Goal: Task Accomplishment & Management: Manage account settings

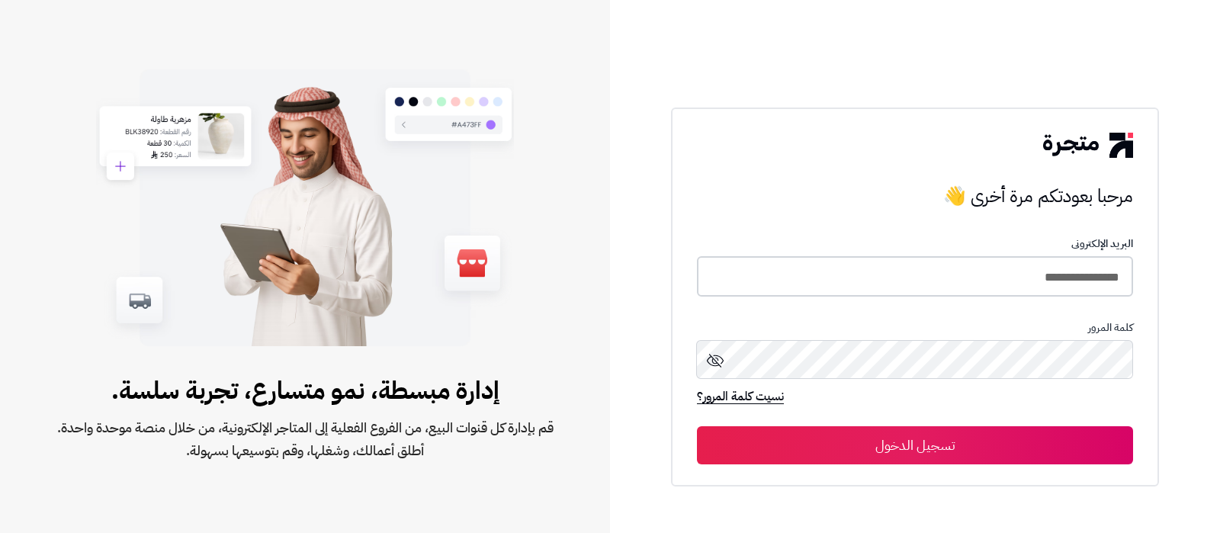
click at [986, 287] on input "**********" at bounding box center [915, 276] width 436 height 40
type input "**********"
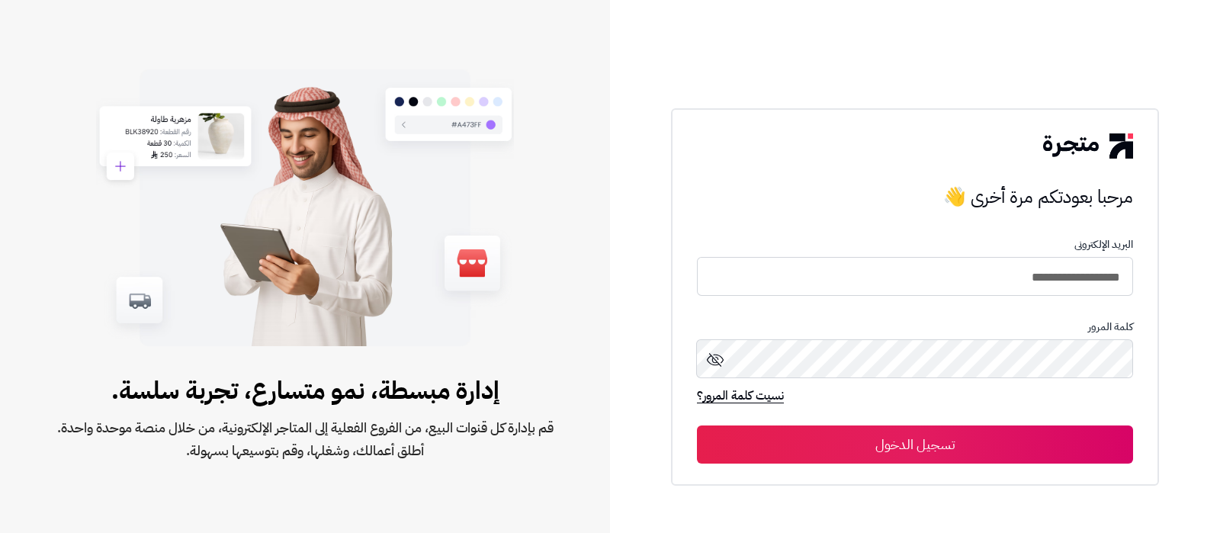
click at [838, 445] on button "تسجيل الدخول" at bounding box center [915, 444] width 436 height 38
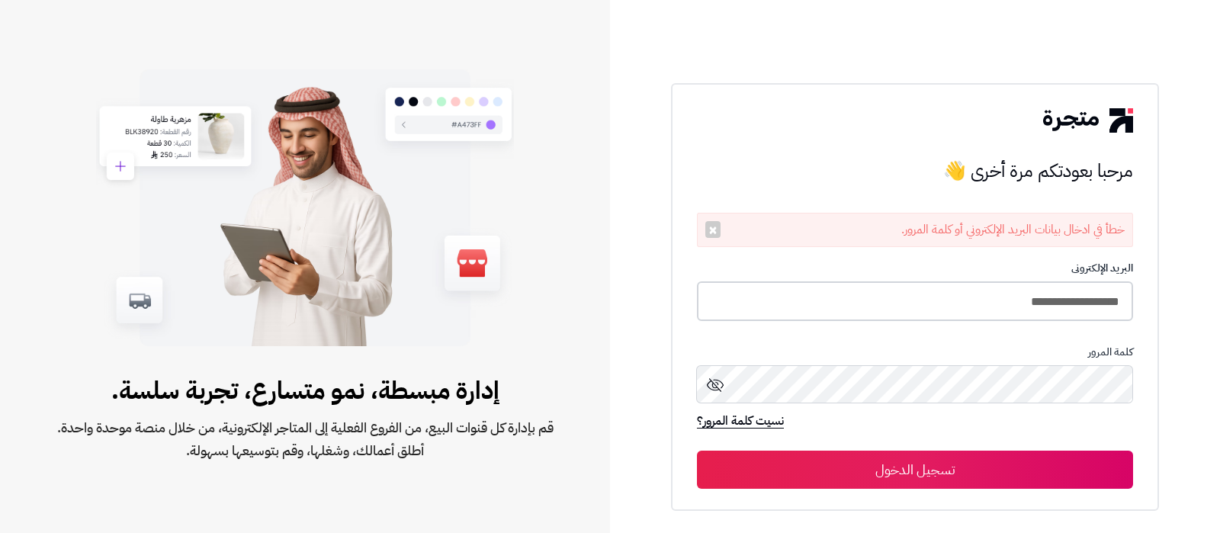
click at [931, 310] on input "**********" at bounding box center [915, 301] width 436 height 40
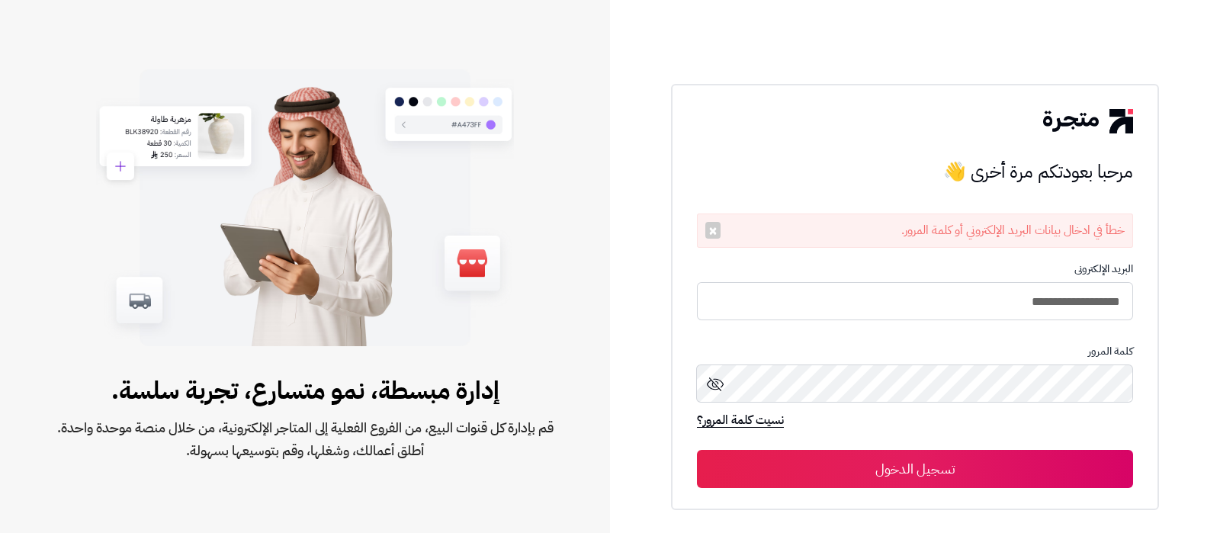
type input "**********"
click at [697, 450] on button "تسجيل الدخول" at bounding box center [915, 469] width 436 height 38
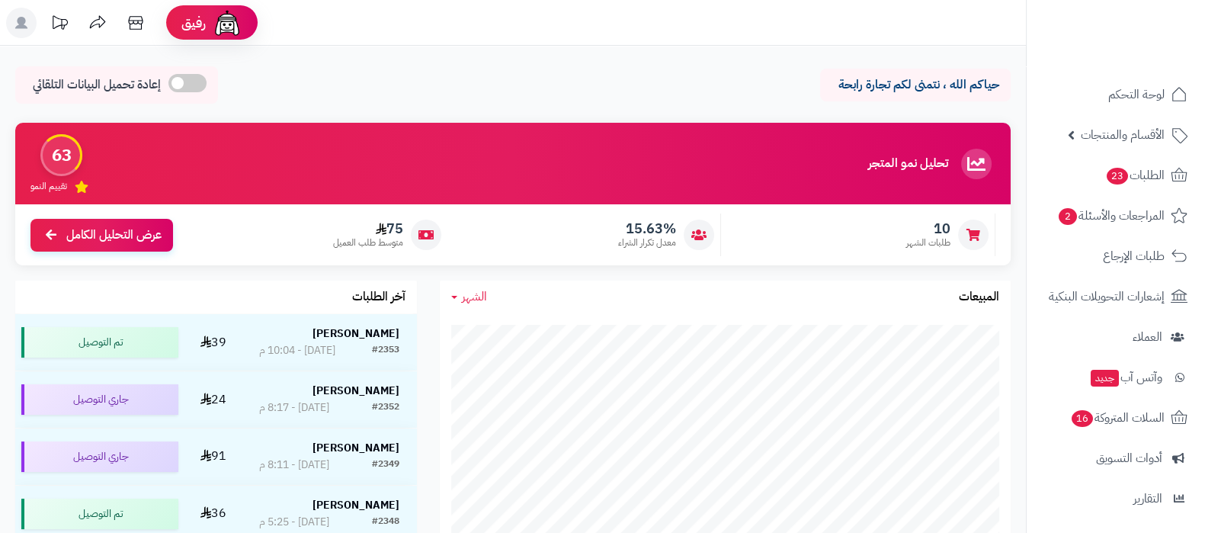
scroll to position [164, 0]
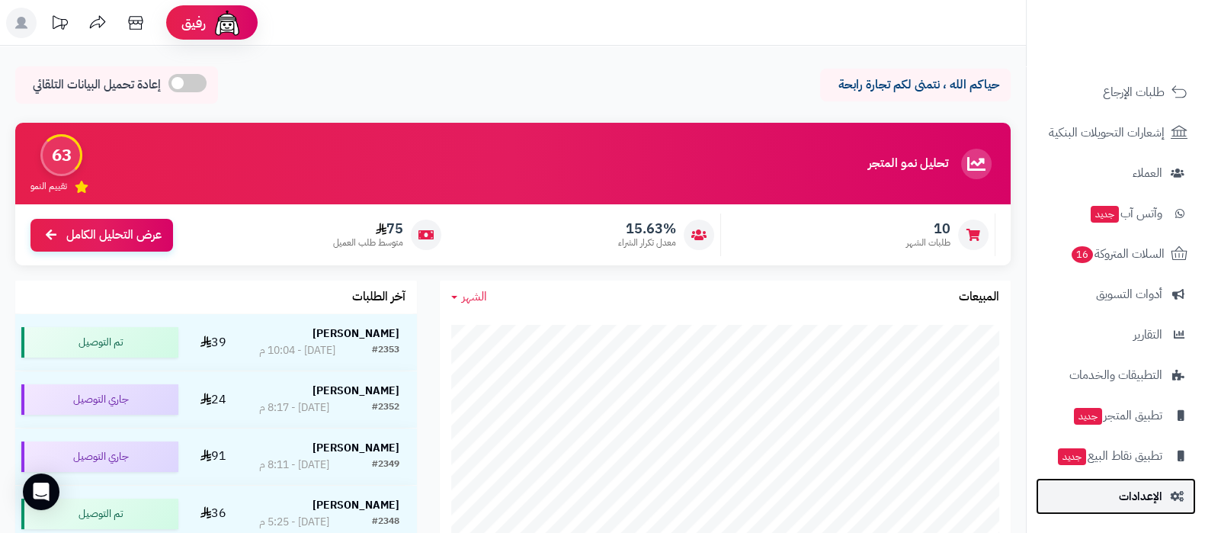
click at [1126, 497] on span "الإعدادات" at bounding box center [1140, 496] width 43 height 21
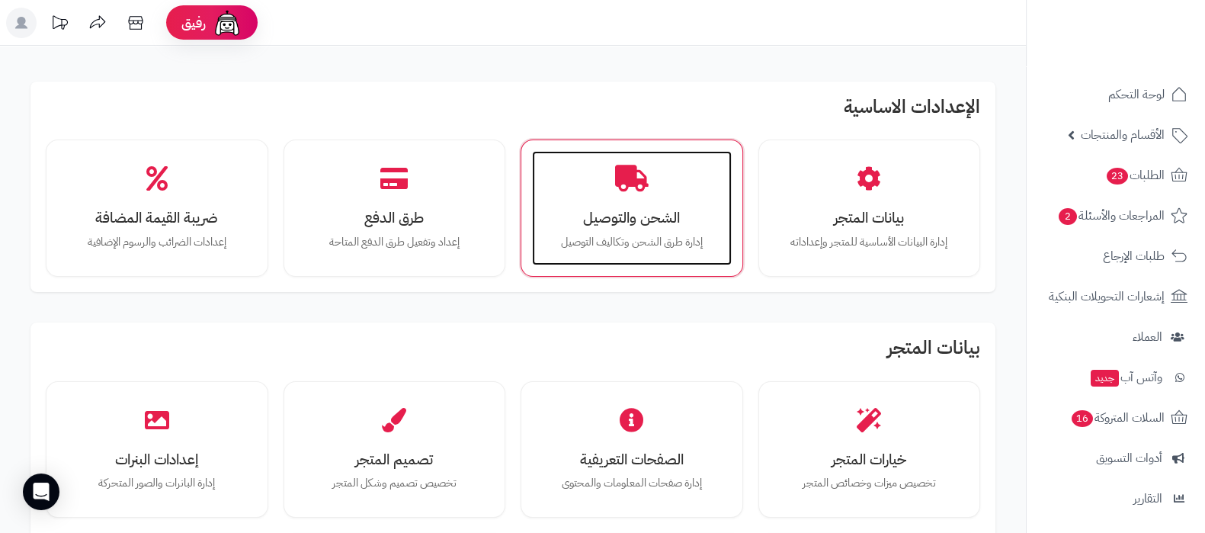
click at [610, 238] on p "إدارة طرق الشحن وتكاليف التوصيل" at bounding box center [631, 242] width 169 height 17
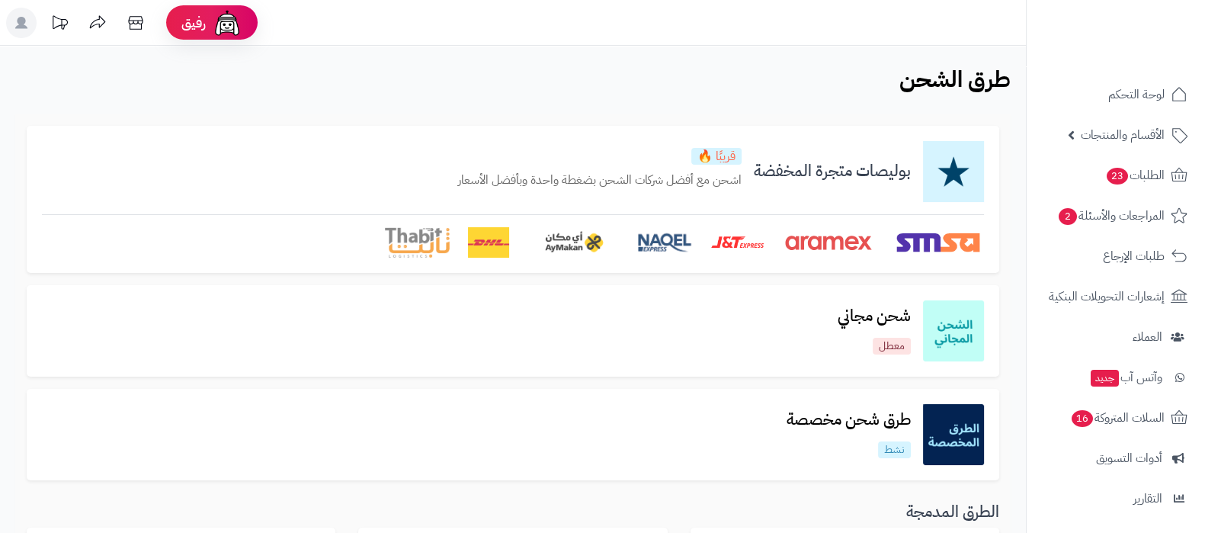
scroll to position [190, 0]
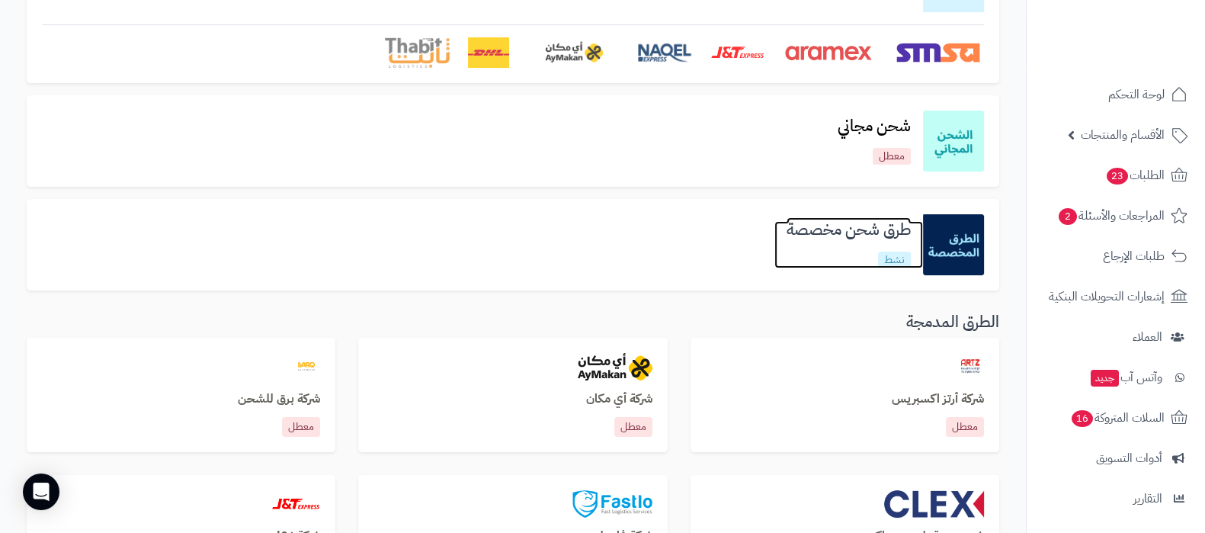
click at [849, 231] on h3 "طرق شحن مخصصة" at bounding box center [848, 230] width 149 height 18
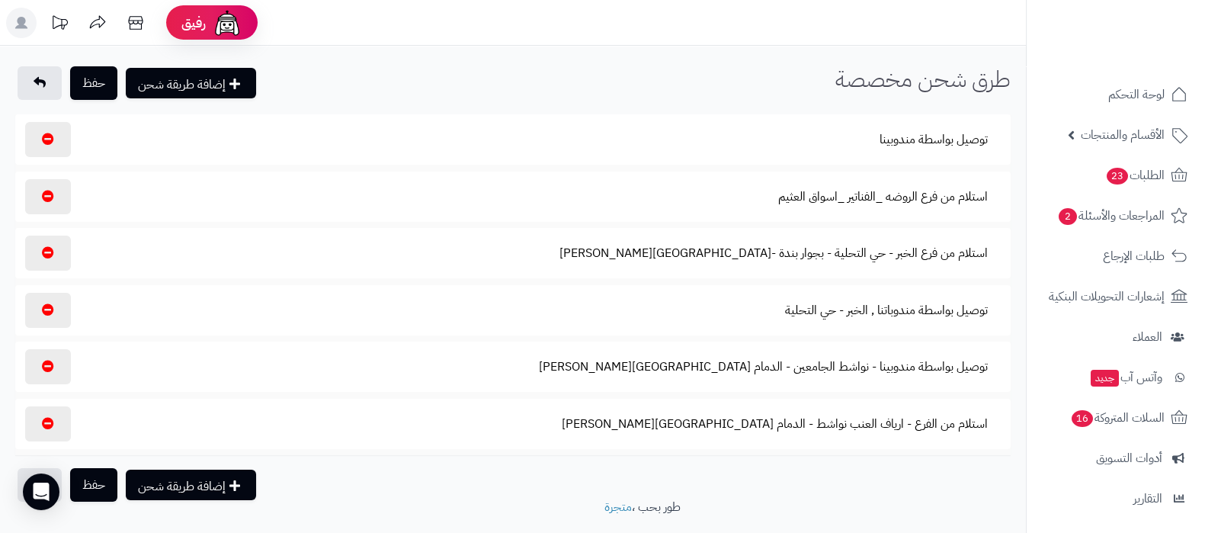
scroll to position [164, 0]
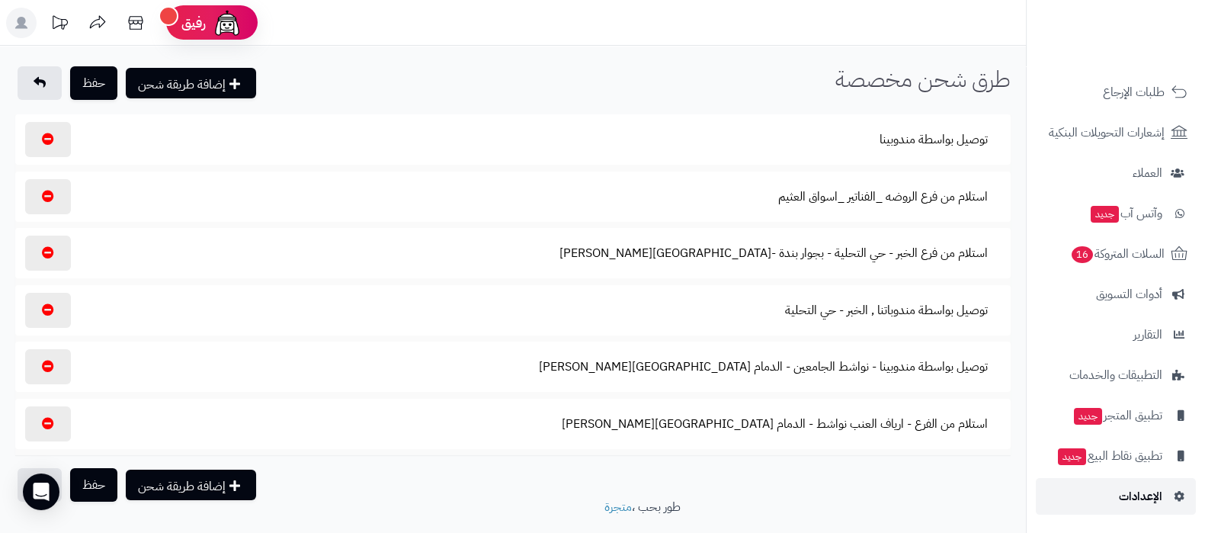
click at [1143, 494] on span "الإعدادات" at bounding box center [1140, 496] width 43 height 21
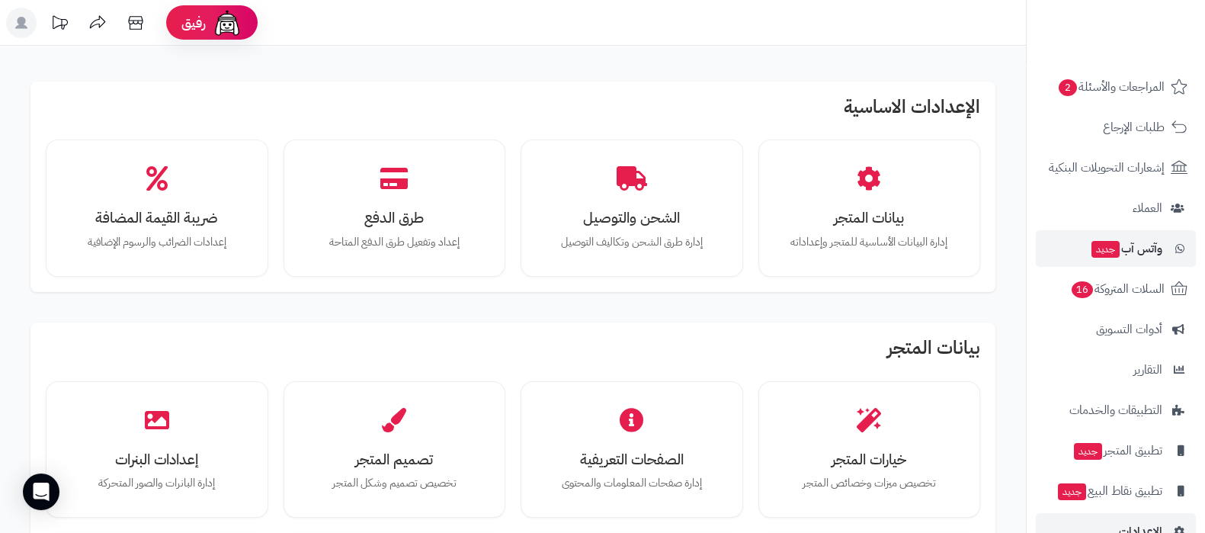
scroll to position [164, 0]
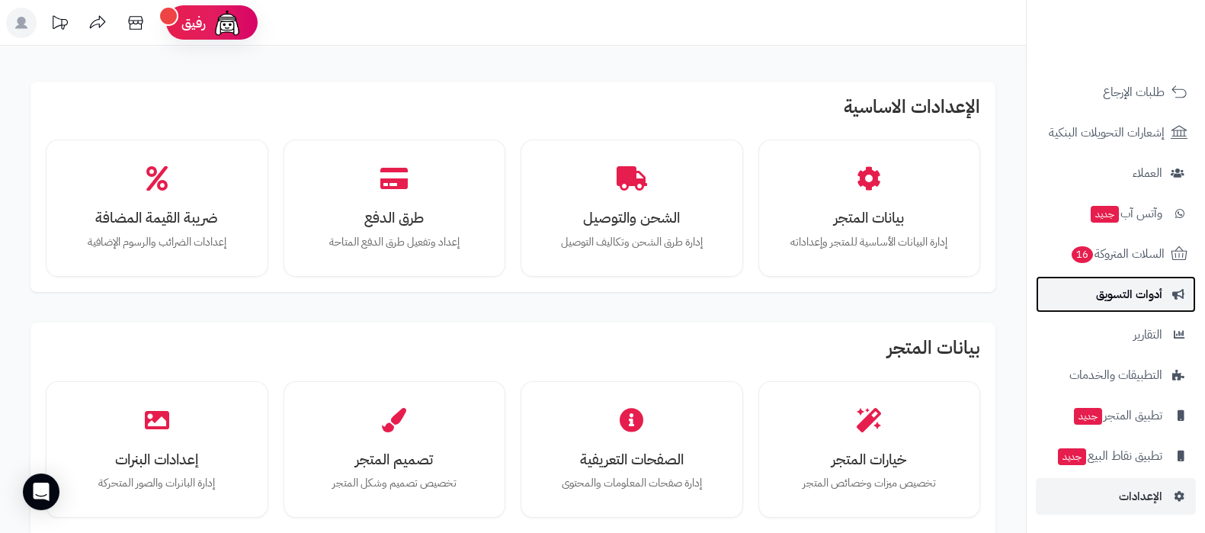
click at [1124, 307] on link "أدوات التسويق" at bounding box center [1116, 294] width 160 height 37
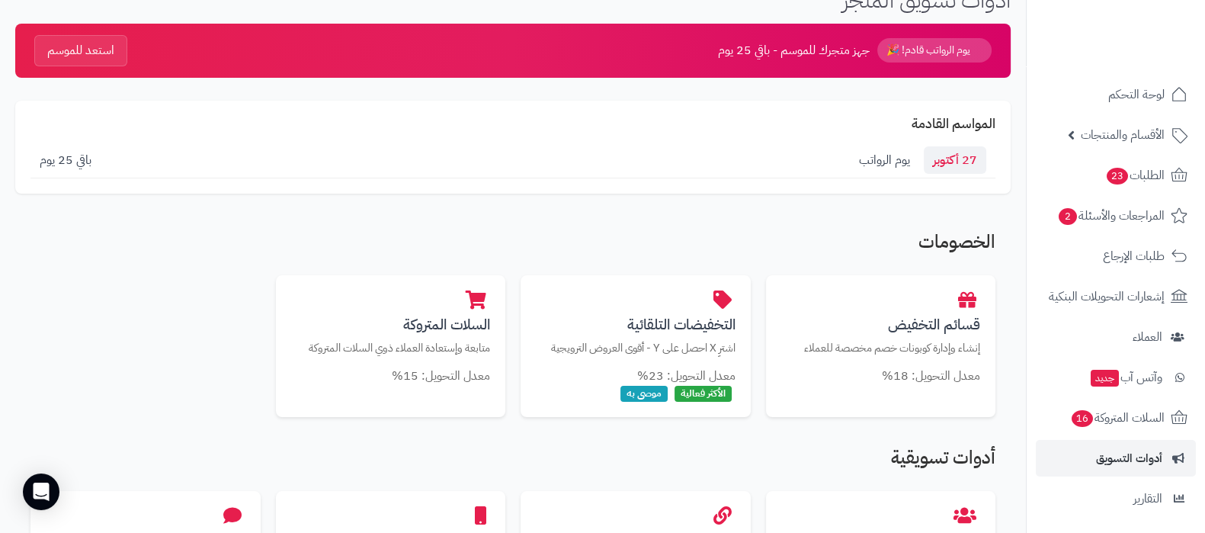
scroll to position [190, 0]
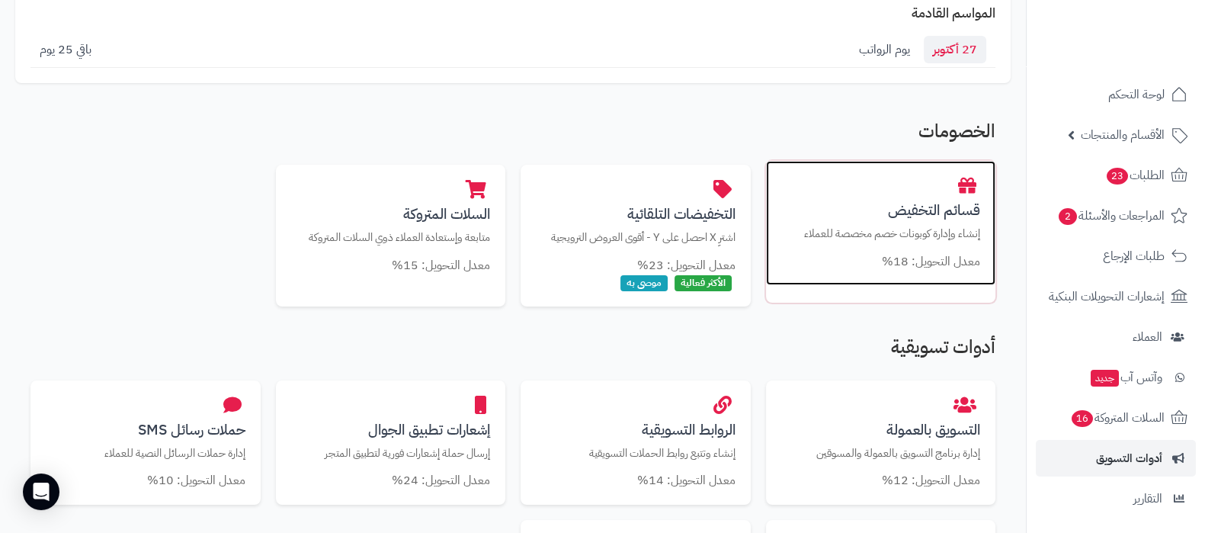
click at [893, 228] on p "إنشاء وإدارة كوبونات خصم مخصصة للعملاء" at bounding box center [881, 234] width 200 height 16
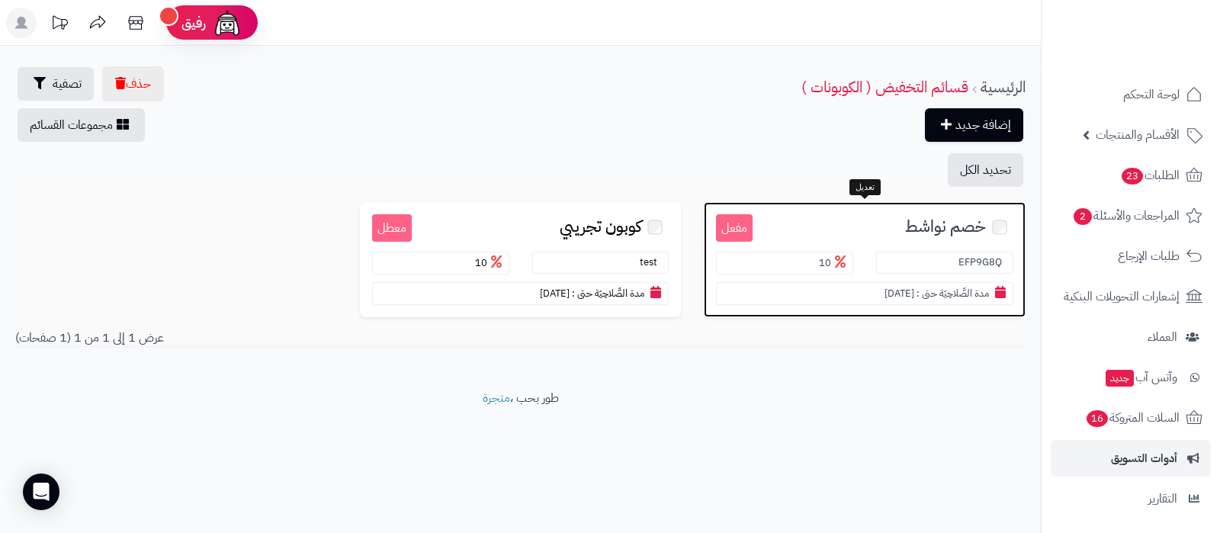
click at [915, 230] on span "خصم نواشط" at bounding box center [945, 227] width 81 height 18
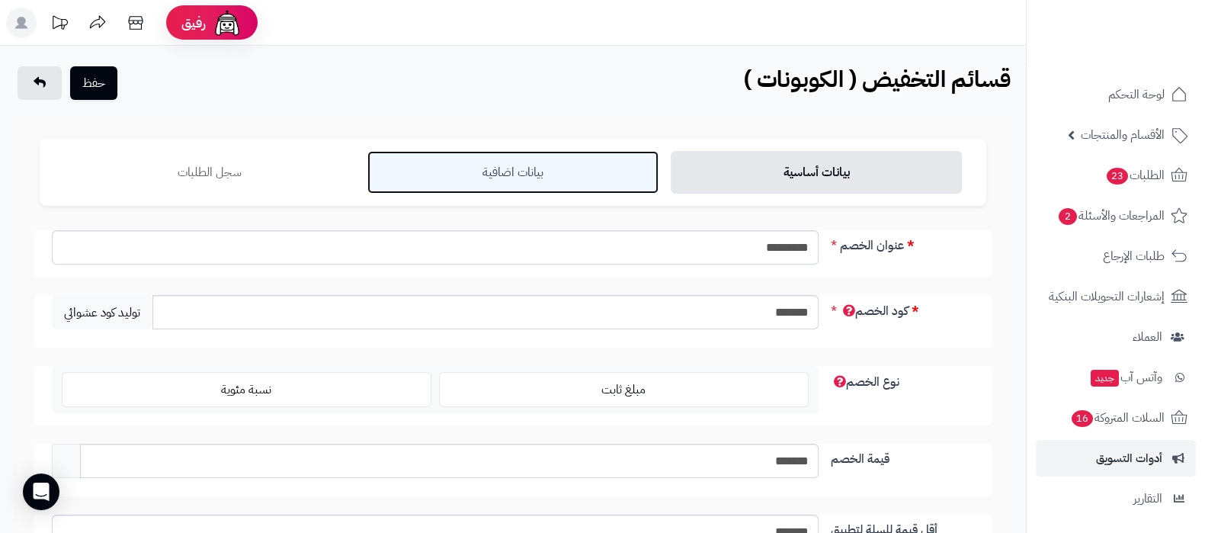
click at [556, 176] on link "بيانات اضافية" at bounding box center [512, 172] width 291 height 43
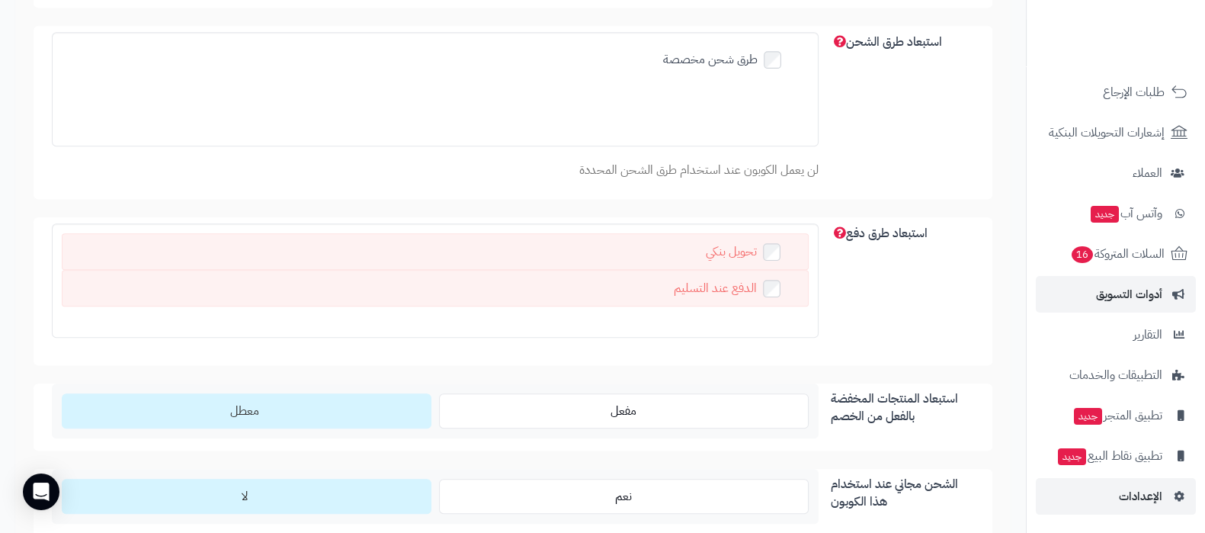
scroll to position [1428, 0]
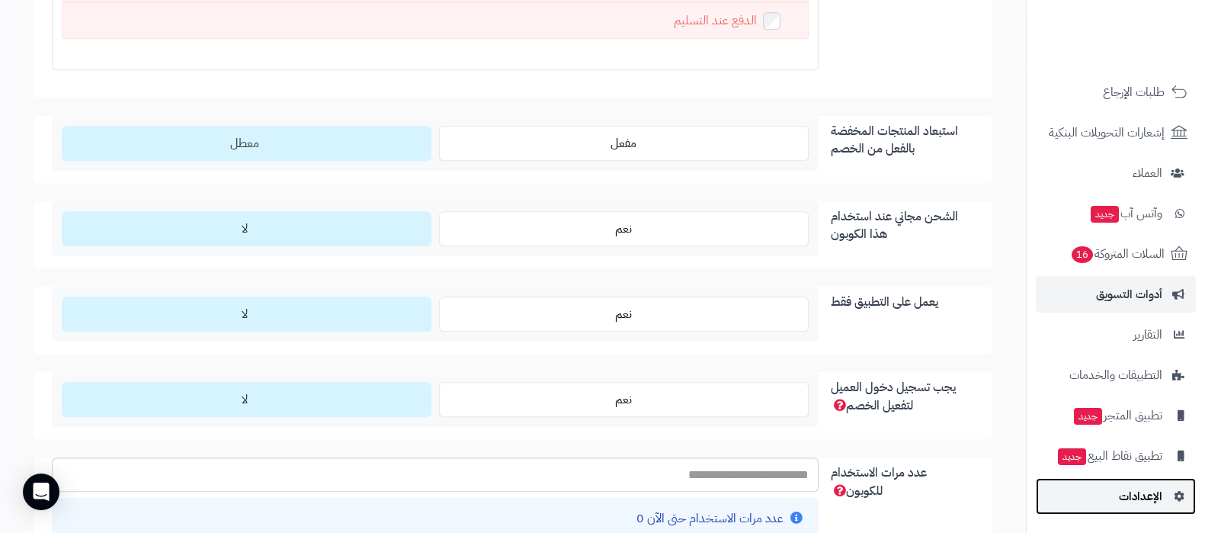
click at [1146, 501] on span "الإعدادات" at bounding box center [1140, 496] width 43 height 21
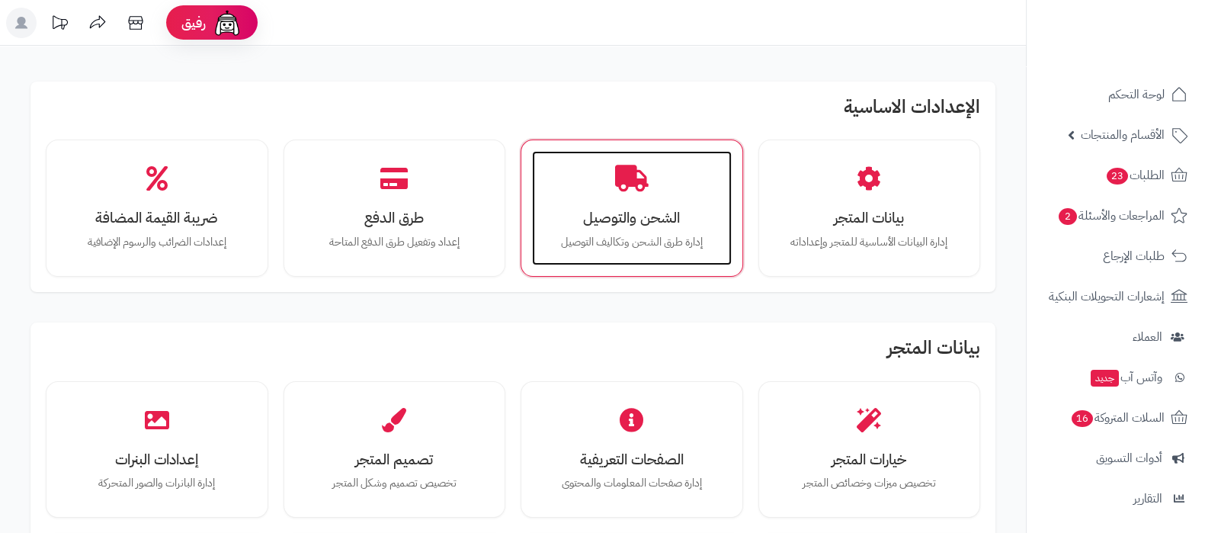
click at [641, 210] on h3 "الشحن والتوصيل" at bounding box center [631, 218] width 169 height 16
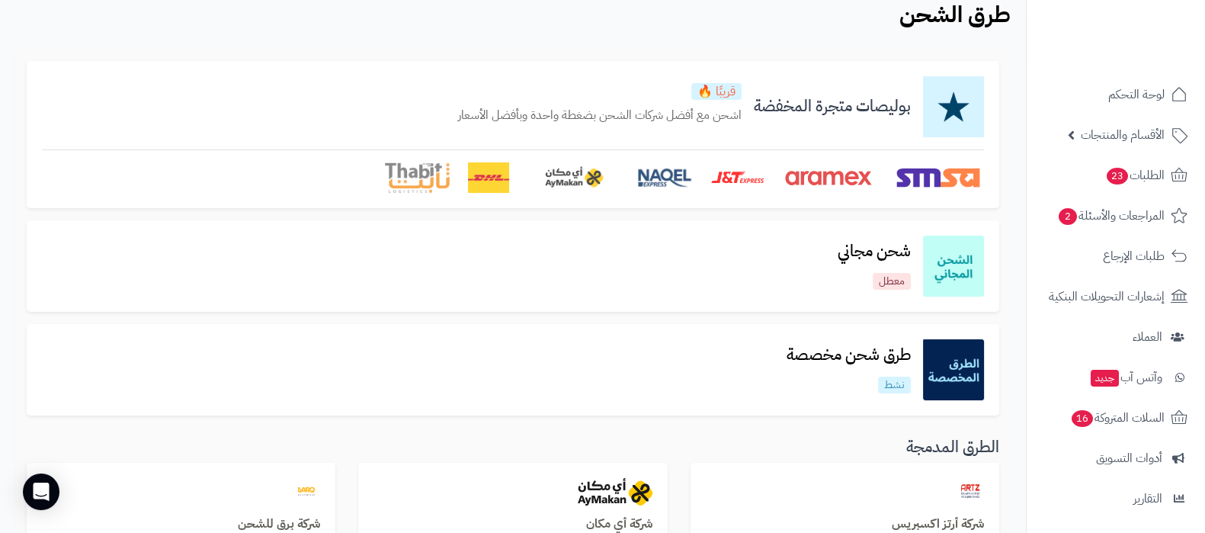
scroll to position [95, 0]
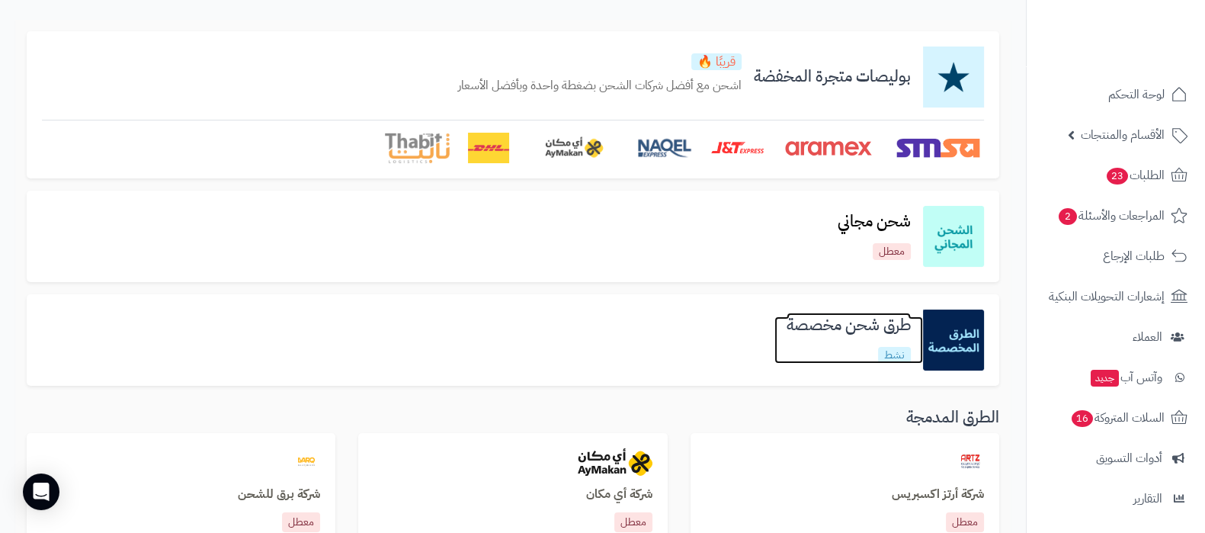
click at [854, 333] on h3 "طرق شحن مخصصة" at bounding box center [848, 325] width 149 height 18
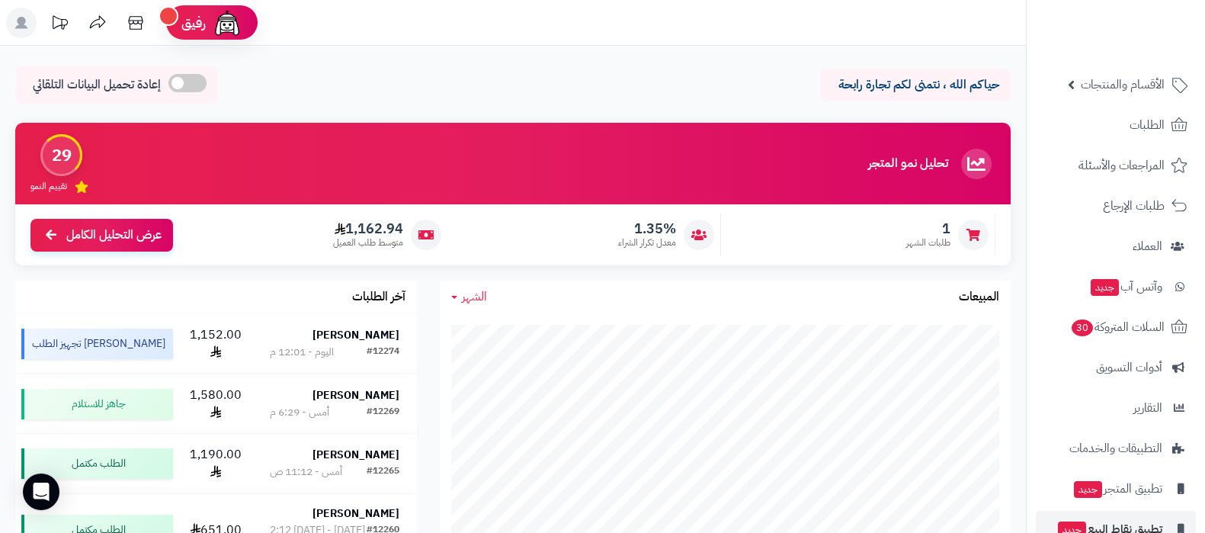
scroll to position [164, 0]
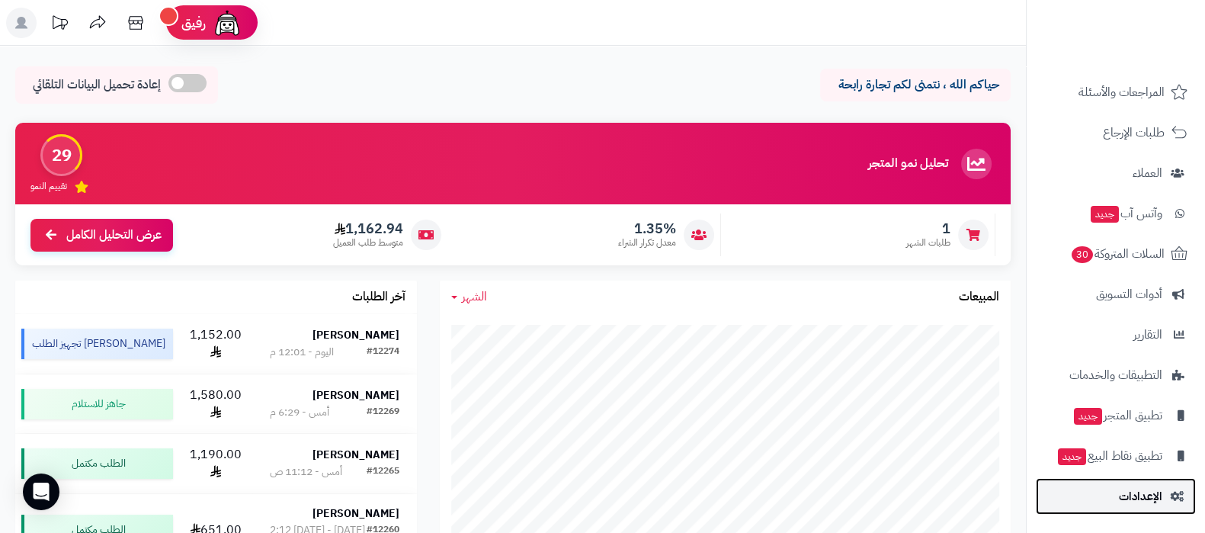
click at [1133, 481] on link "الإعدادات" at bounding box center [1116, 496] width 160 height 37
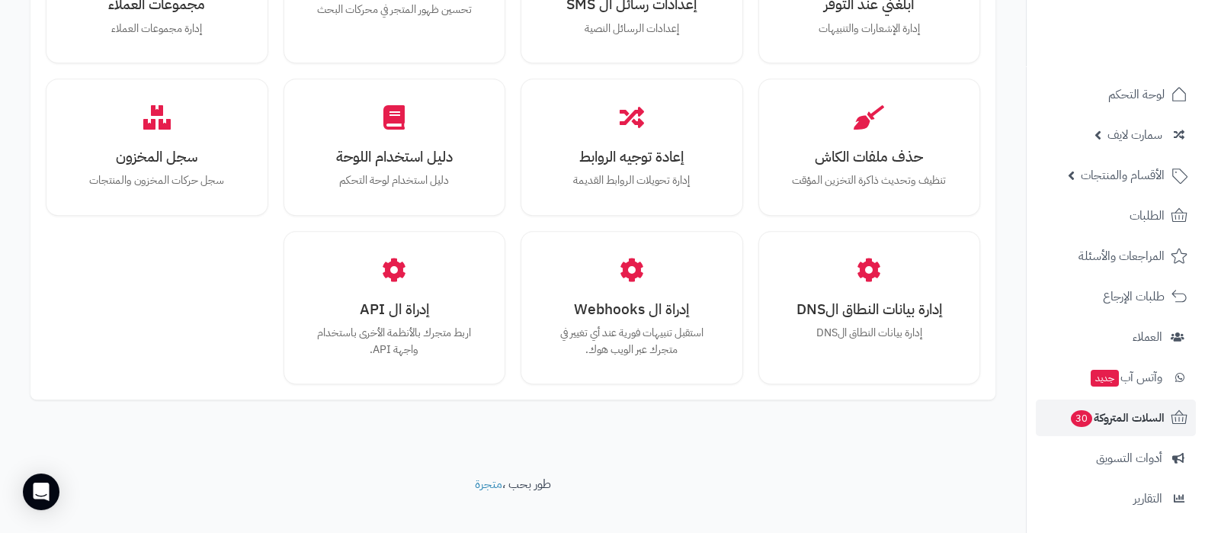
scroll to position [164, 0]
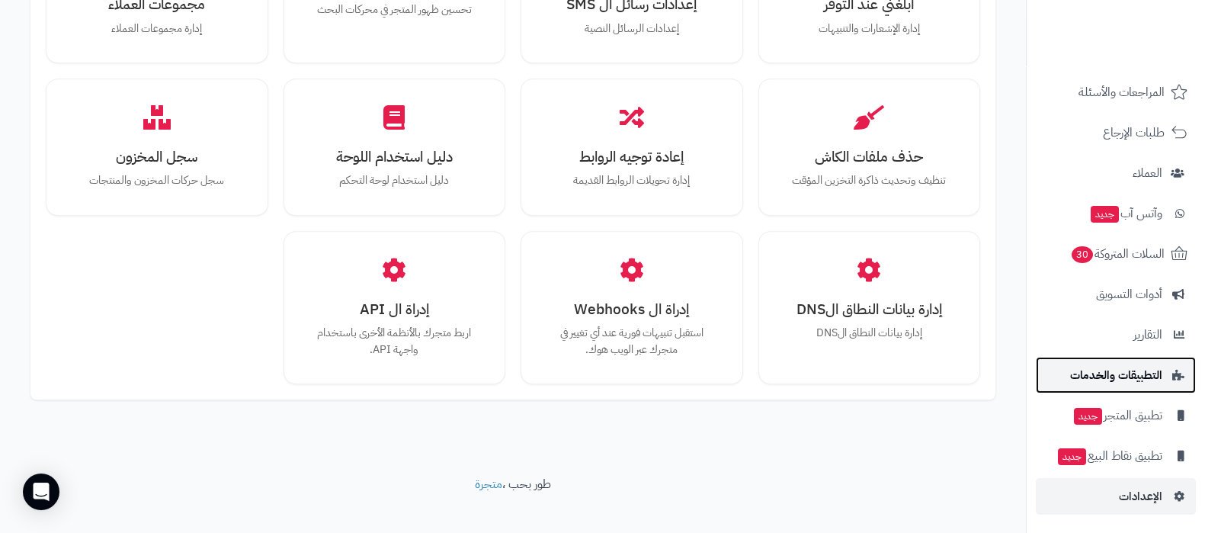
click at [1111, 373] on span "التطبيقات والخدمات" at bounding box center [1116, 374] width 92 height 21
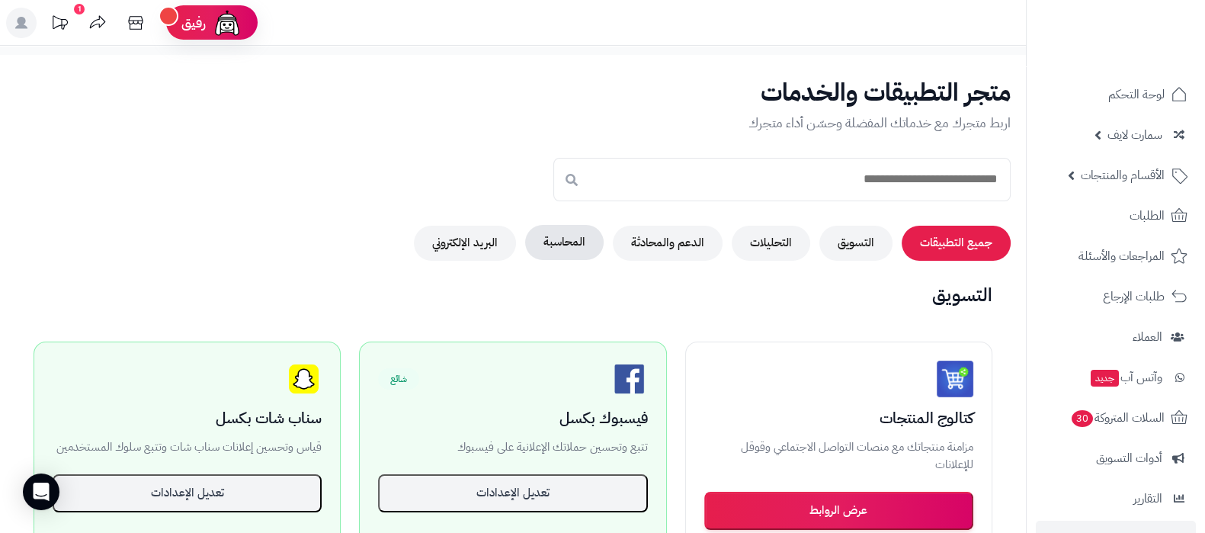
click at [564, 245] on button "المحاسبة" at bounding box center [564, 242] width 79 height 35
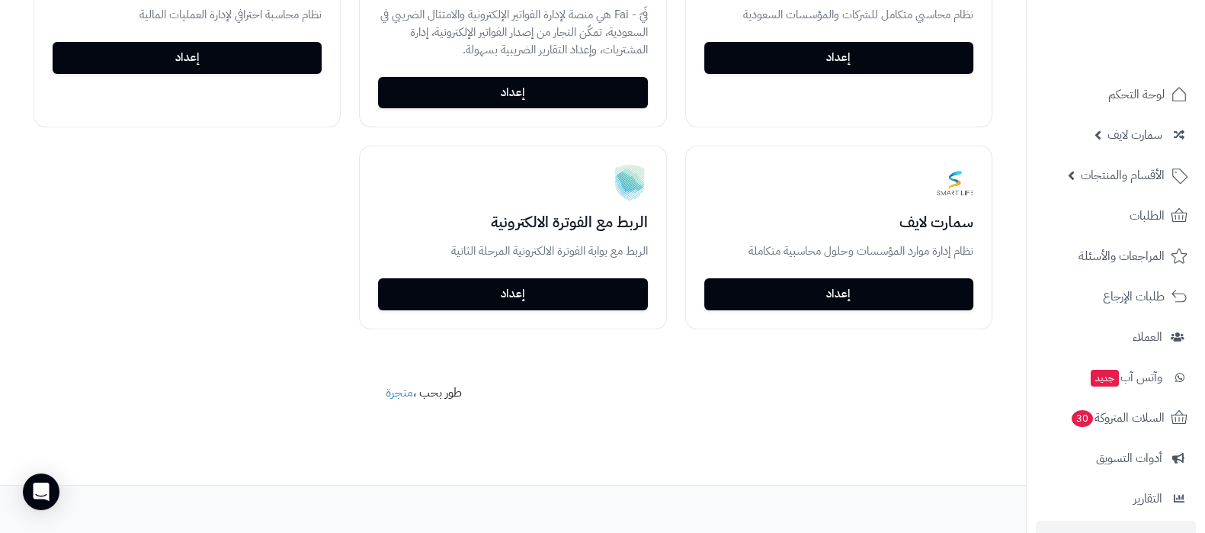
scroll to position [438, 0]
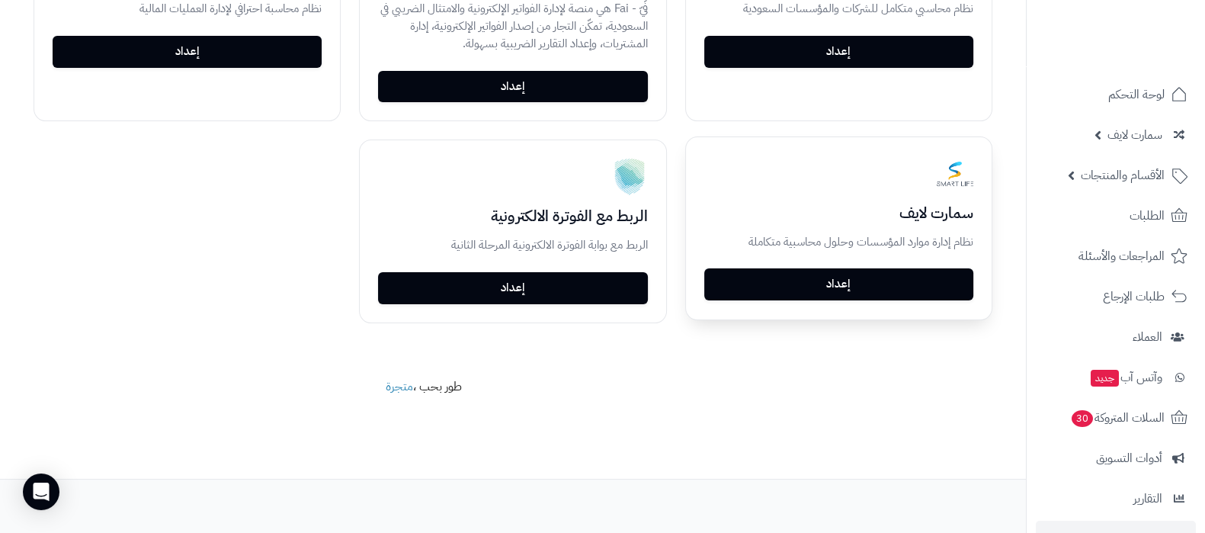
click at [873, 297] on link "إعداد" at bounding box center [838, 284] width 269 height 32
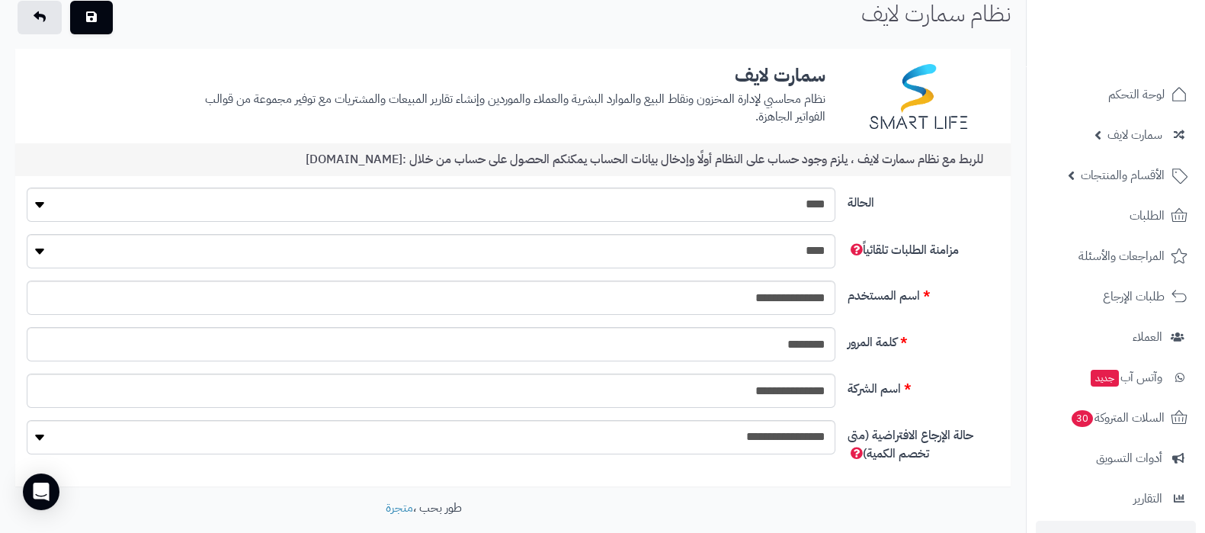
scroll to position [95, 0]
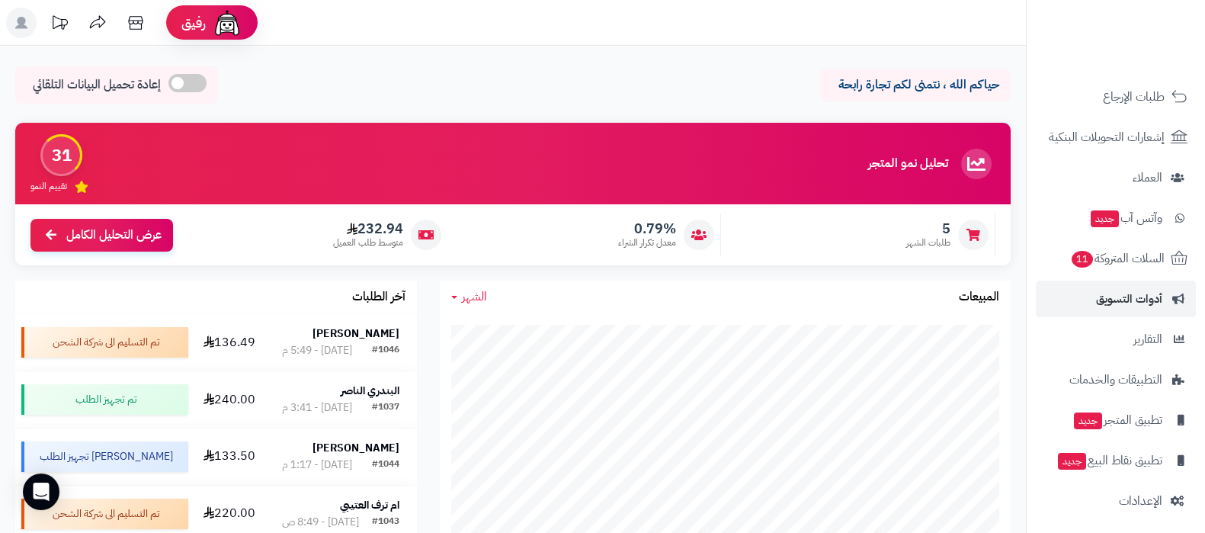
scroll to position [164, 0]
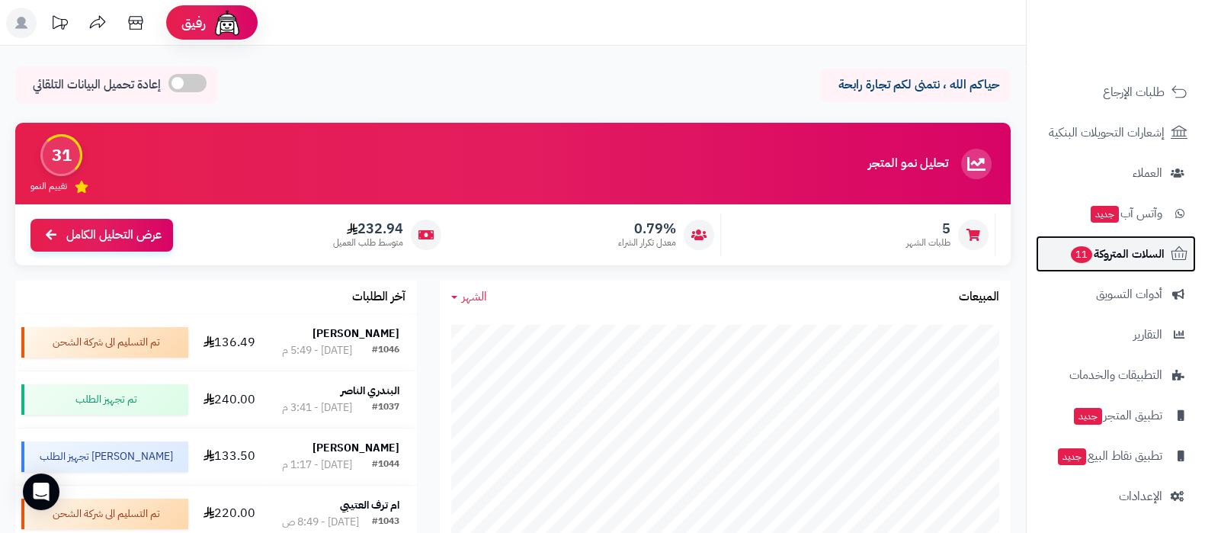
click at [1120, 243] on span "السلات المتروكة 11" at bounding box center [1116, 253] width 95 height 21
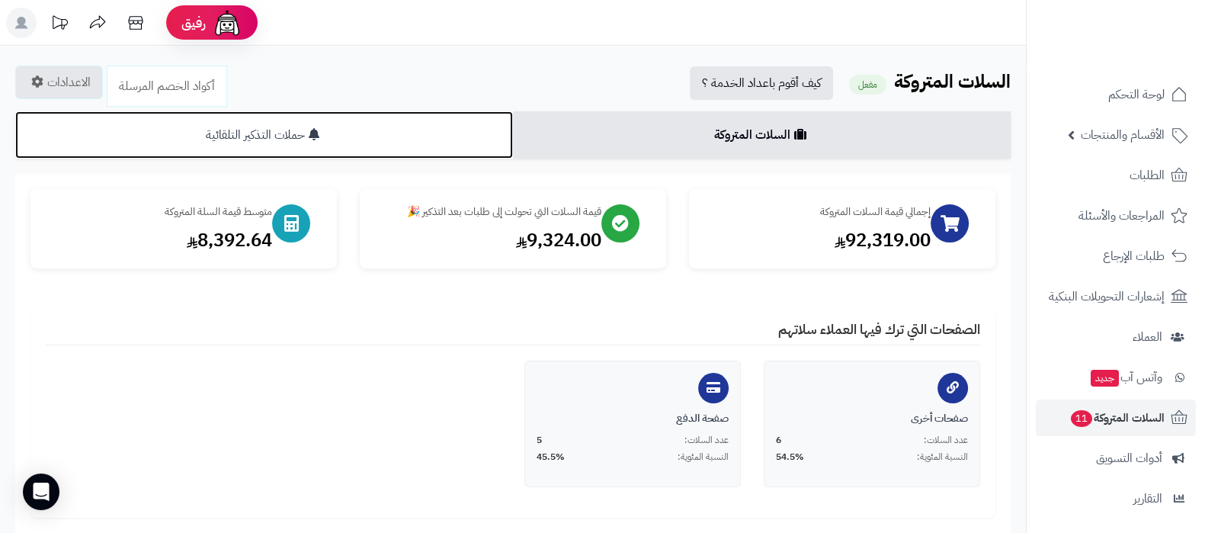
click at [383, 148] on link "حملات التذكير التلقائية" at bounding box center [264, 134] width 498 height 47
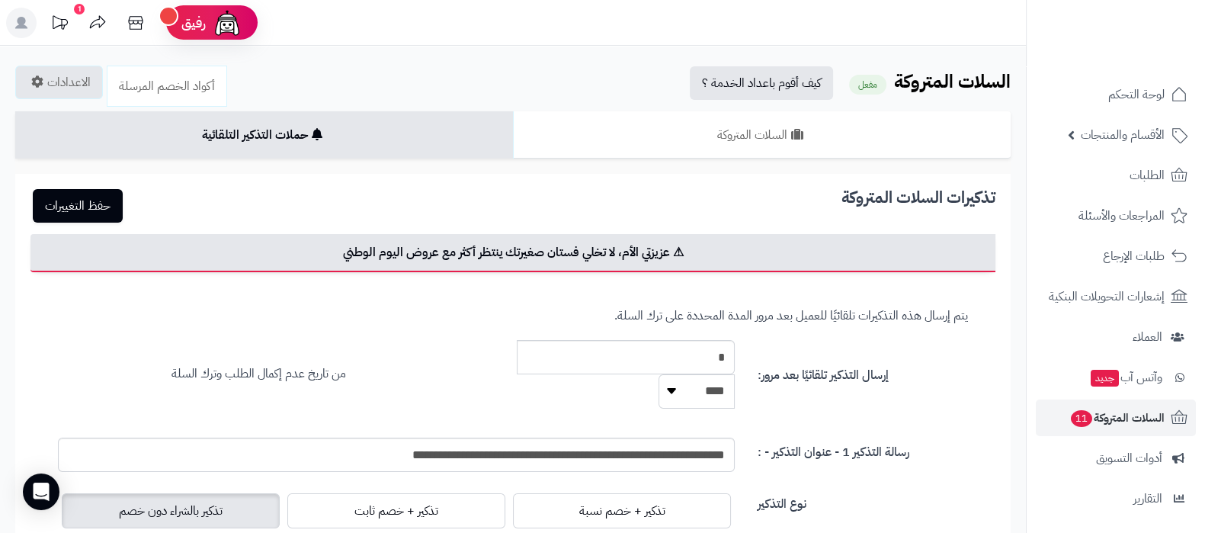
click at [712, 383] on select "***** ****" at bounding box center [697, 391] width 76 height 34
select select "*****"
click at [659, 374] on select "***** ****" at bounding box center [697, 391] width 76 height 34
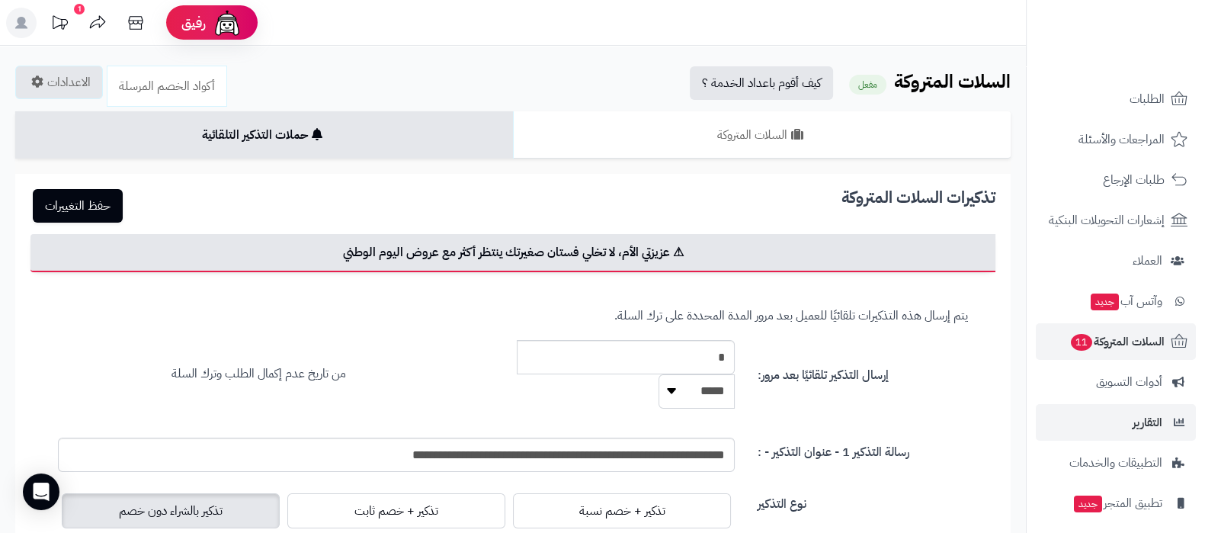
scroll to position [164, 0]
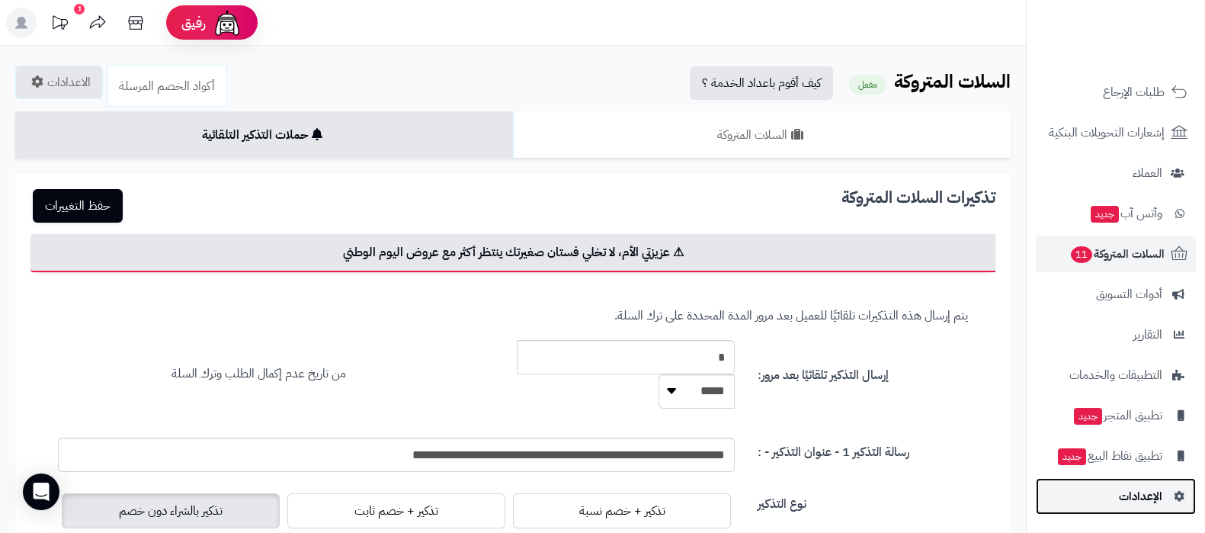
click at [1141, 489] on span "الإعدادات" at bounding box center [1140, 496] width 43 height 21
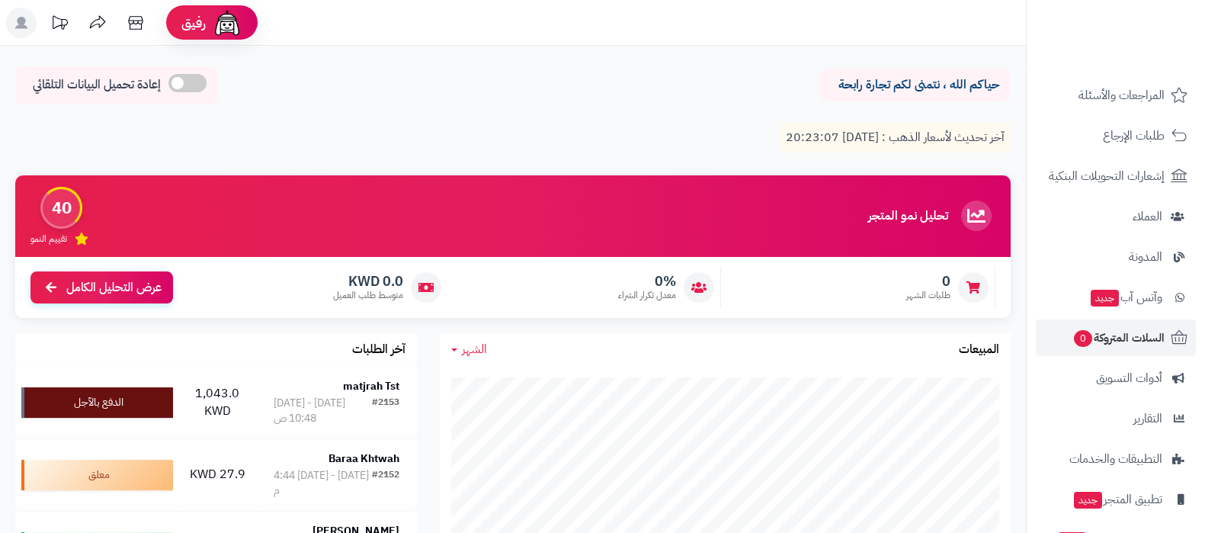
scroll to position [286, 0]
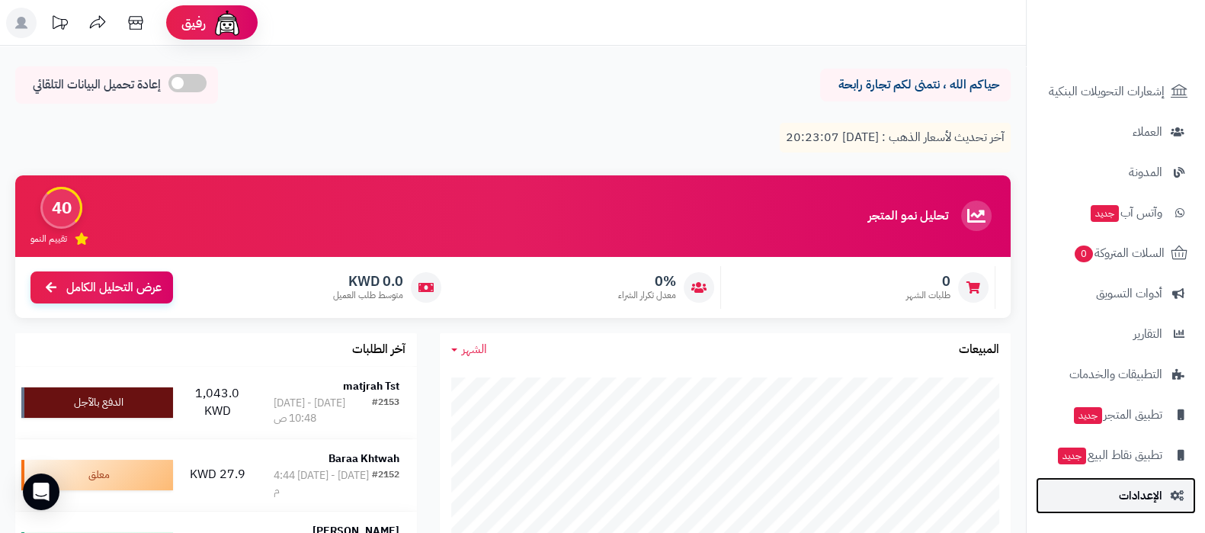
click at [1132, 500] on span "الإعدادات" at bounding box center [1140, 495] width 43 height 21
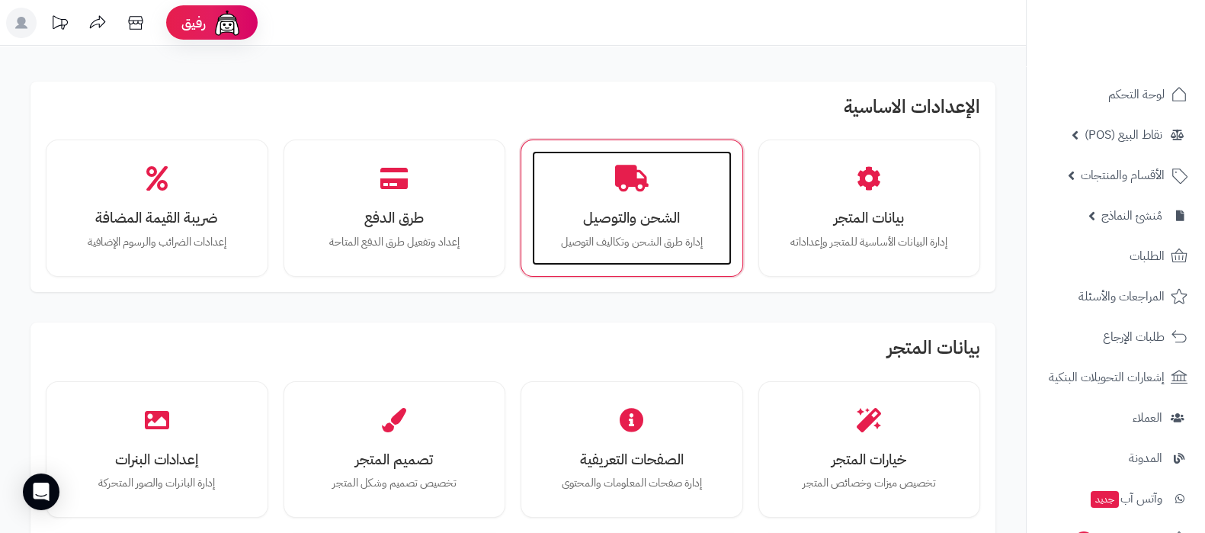
click at [629, 213] on h3 "الشحن والتوصيل" at bounding box center [631, 218] width 169 height 16
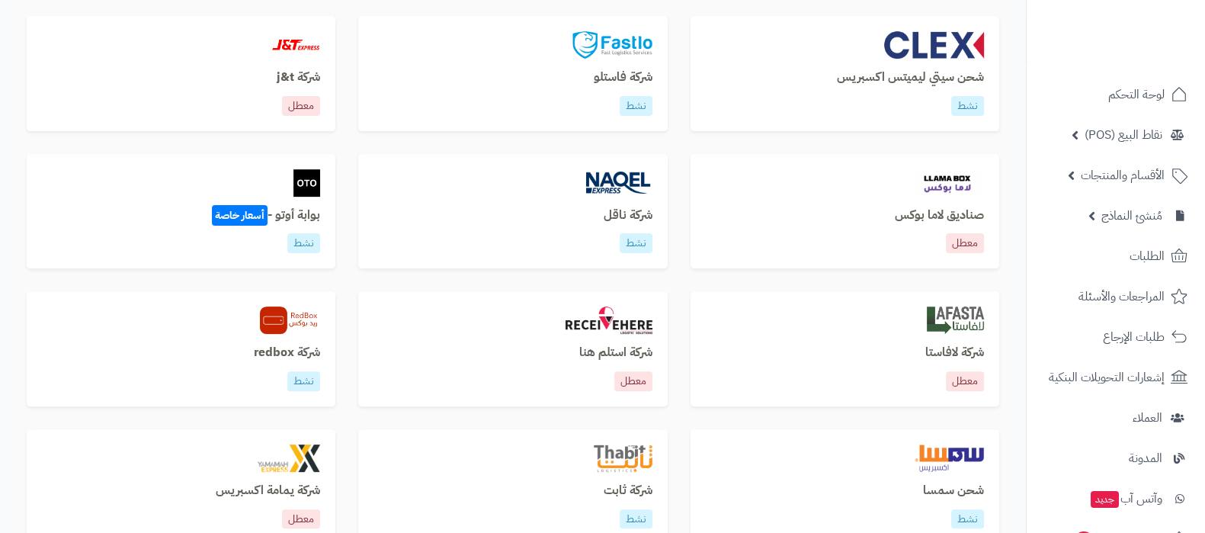
scroll to position [858, 0]
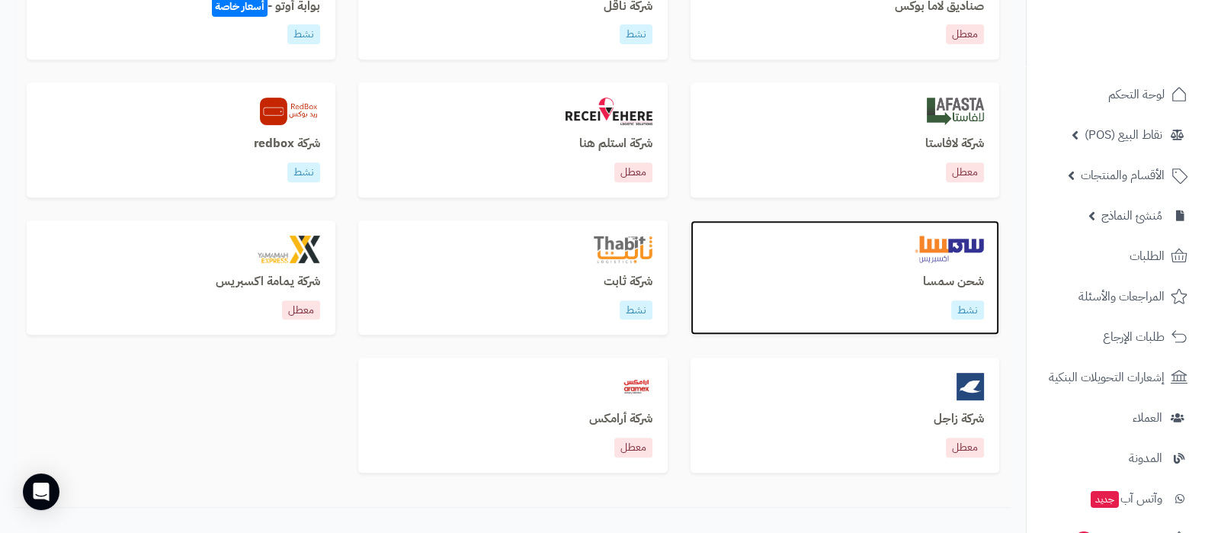
click at [930, 287] on h3 "شحن سمسا" at bounding box center [845, 282] width 278 height 14
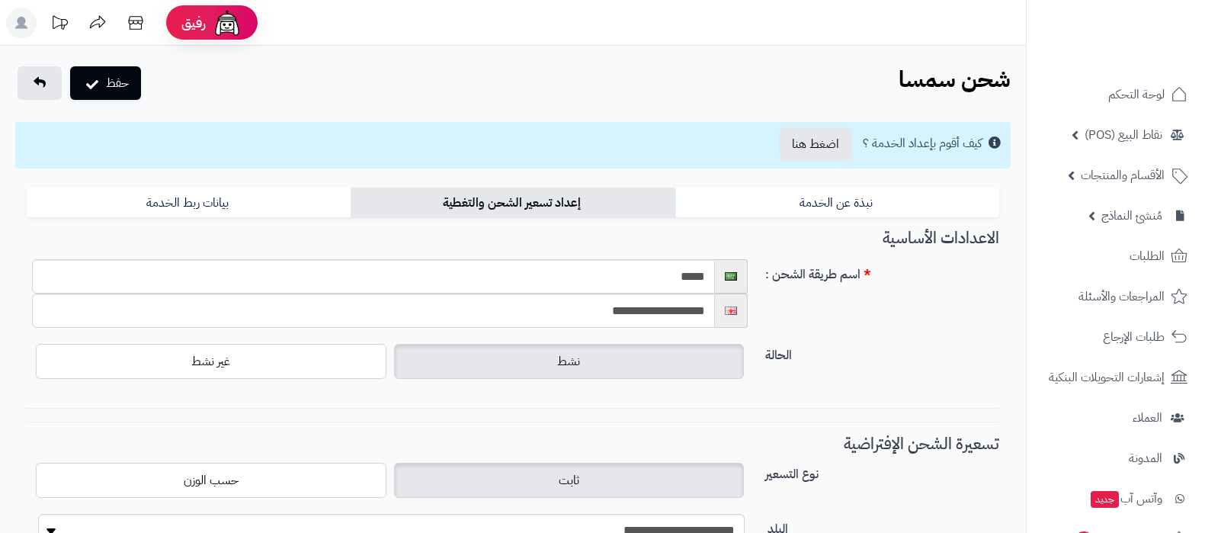
select select "****"
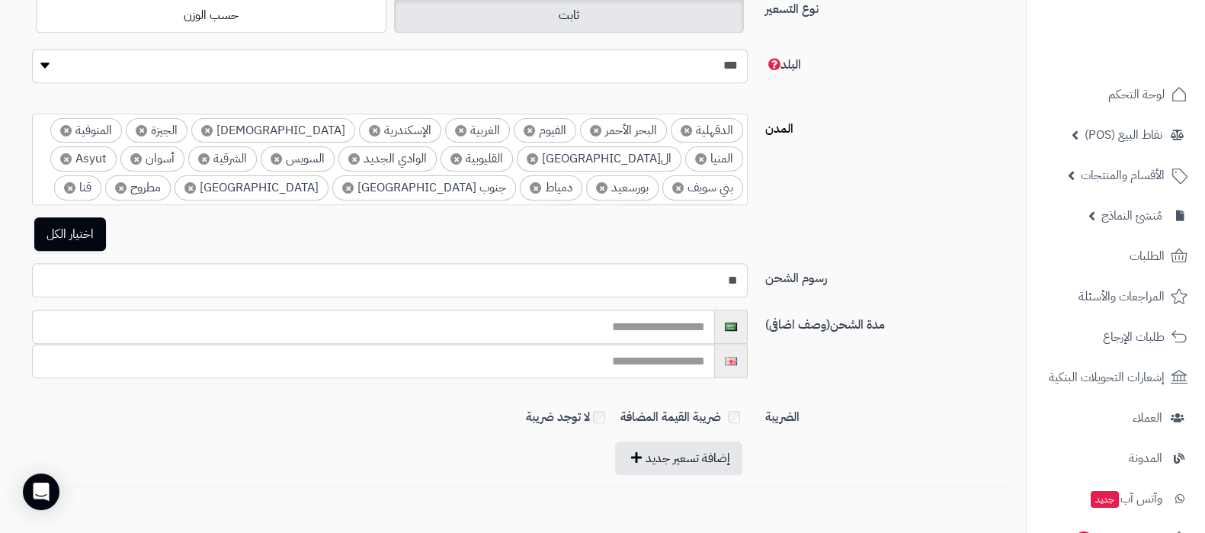
scroll to position [1444, 0]
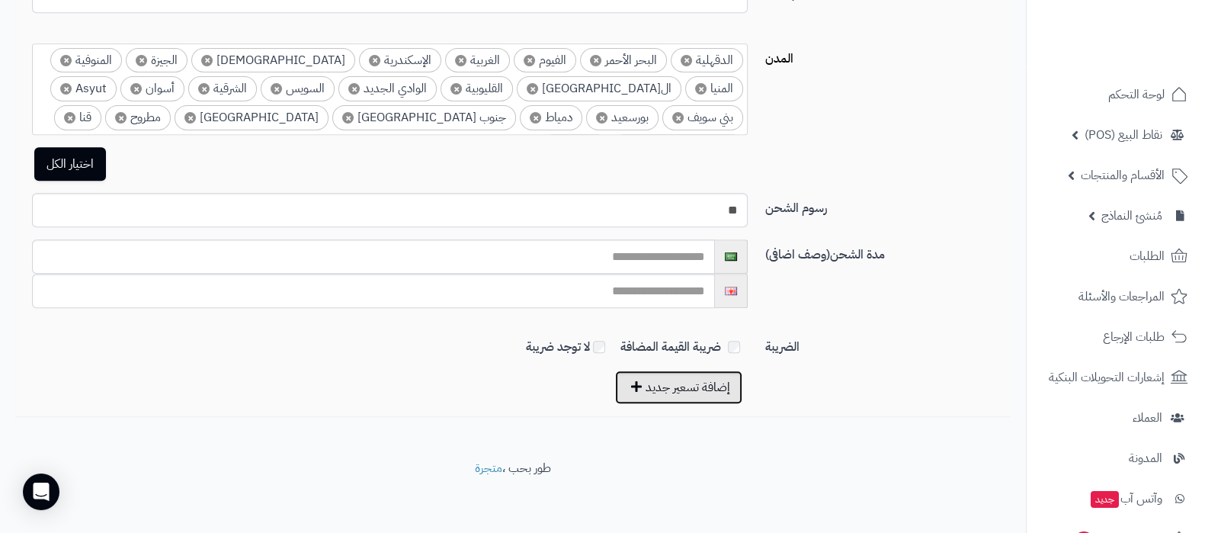
click at [711, 383] on button "إضافة تسعير جديد" at bounding box center [678, 387] width 127 height 34
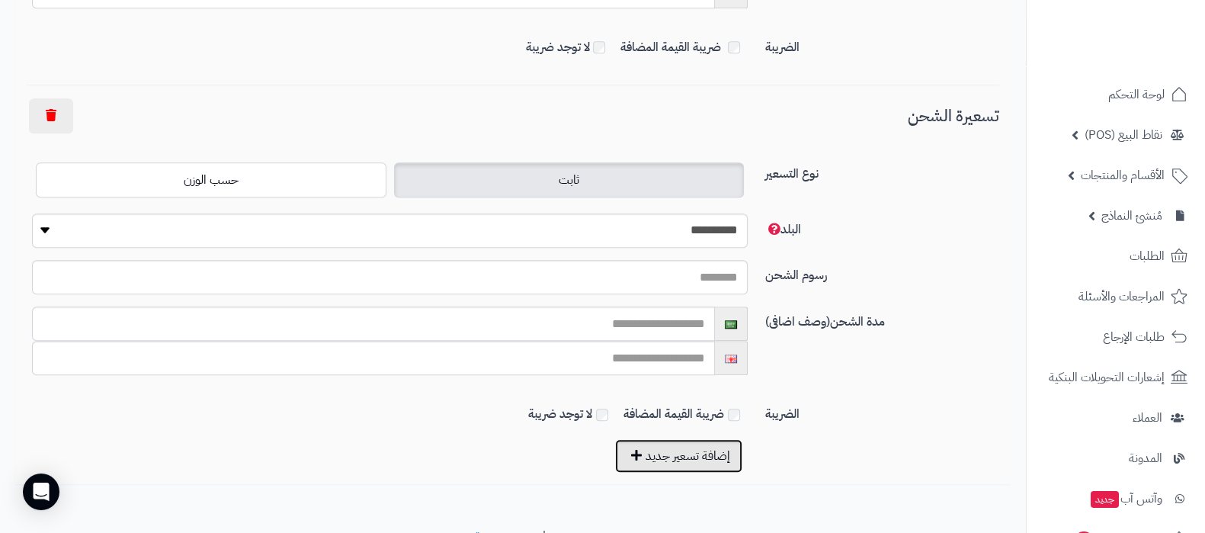
scroll to position [1810, 0]
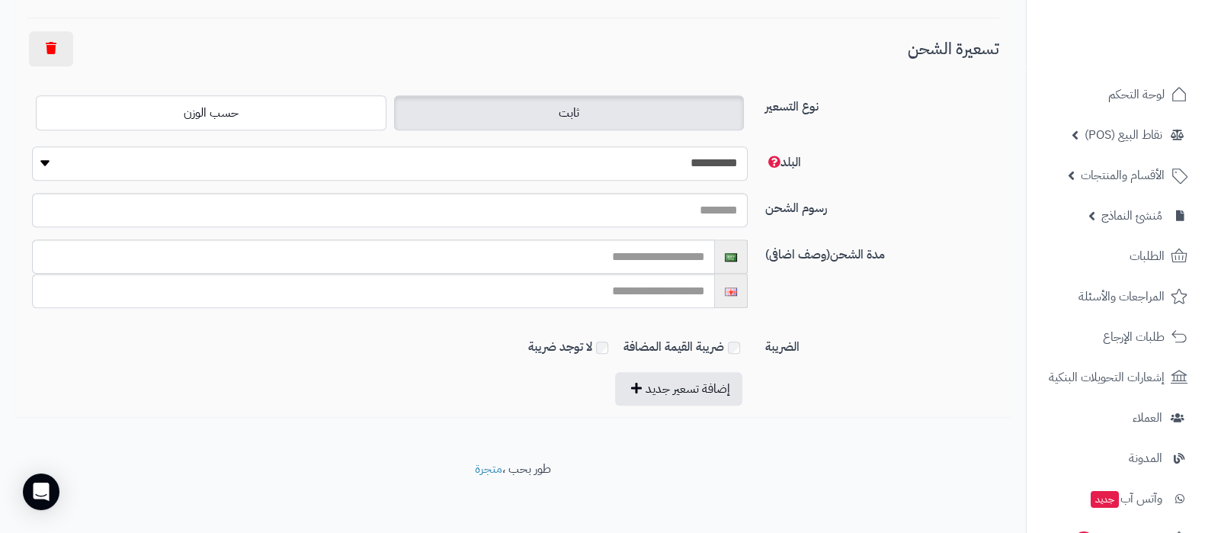
click at [706, 152] on select "**********" at bounding box center [390, 163] width 716 height 34
select select "**"
click at [32, 146] on select "**********" at bounding box center [390, 163] width 716 height 34
click at [699, 208] on input "رسوم الشحن" at bounding box center [390, 210] width 716 height 34
type input "****"
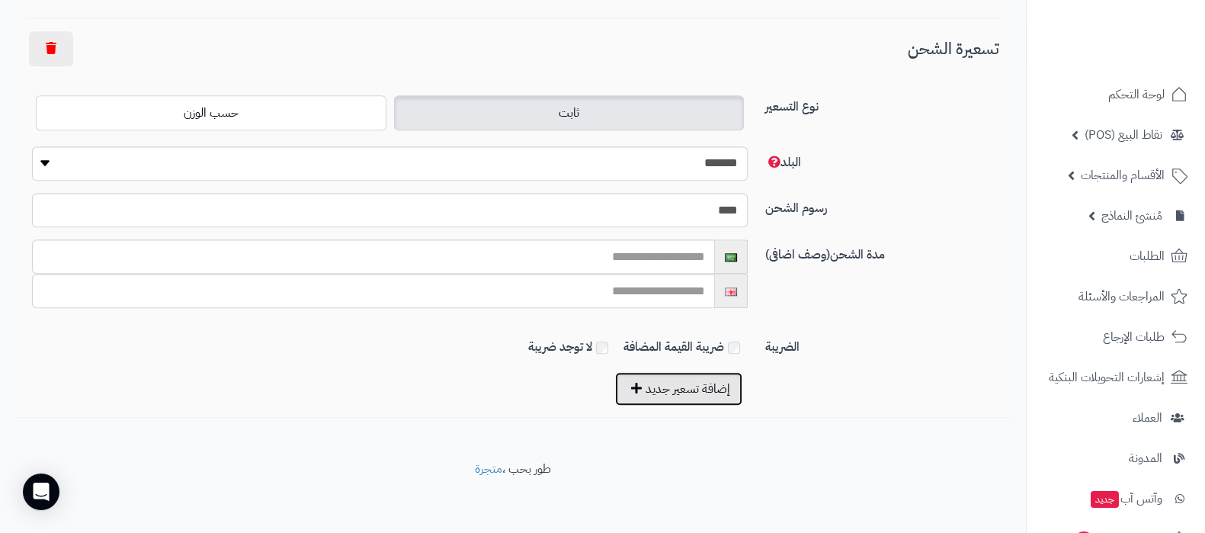
click at [656, 378] on button "إضافة تسعير جديد" at bounding box center [678, 389] width 127 height 34
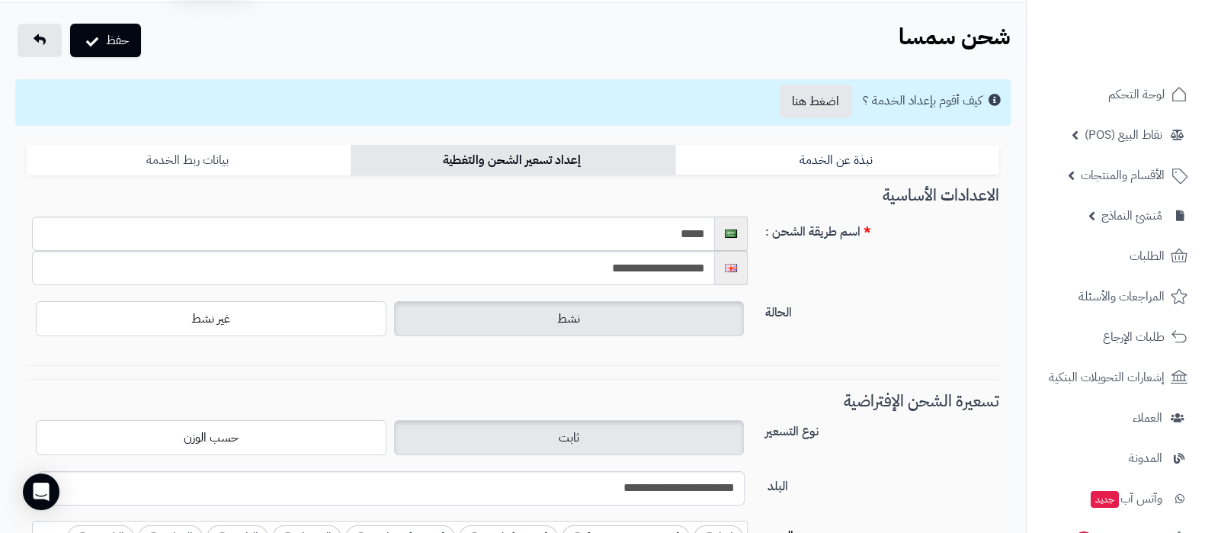
scroll to position [0, 0]
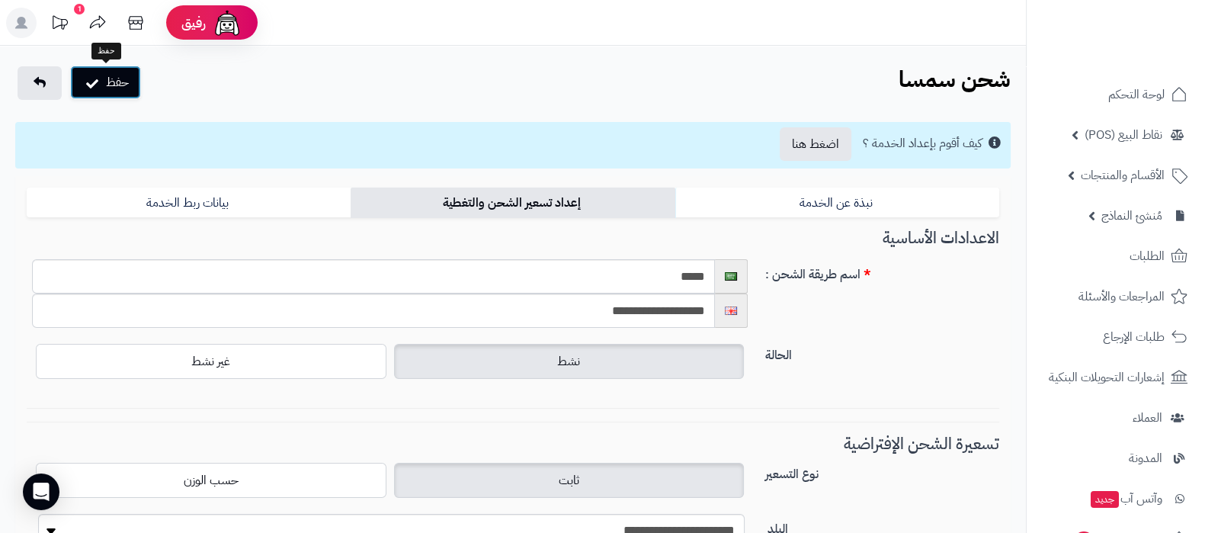
click at [111, 82] on button "حفظ" at bounding box center [105, 83] width 71 height 34
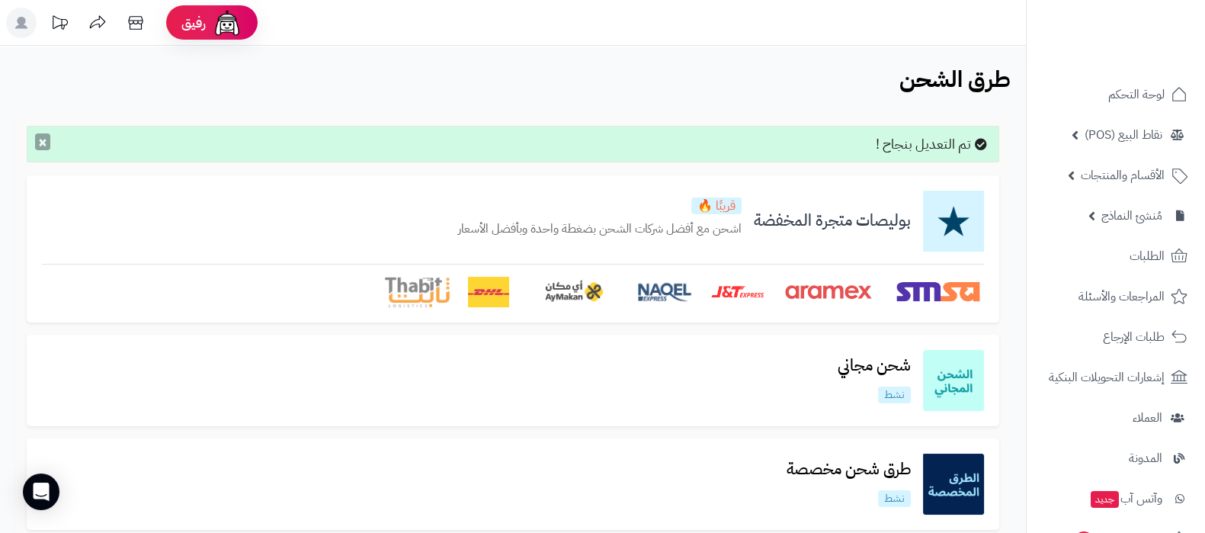
click at [38, 143] on button "×" at bounding box center [42, 141] width 15 height 17
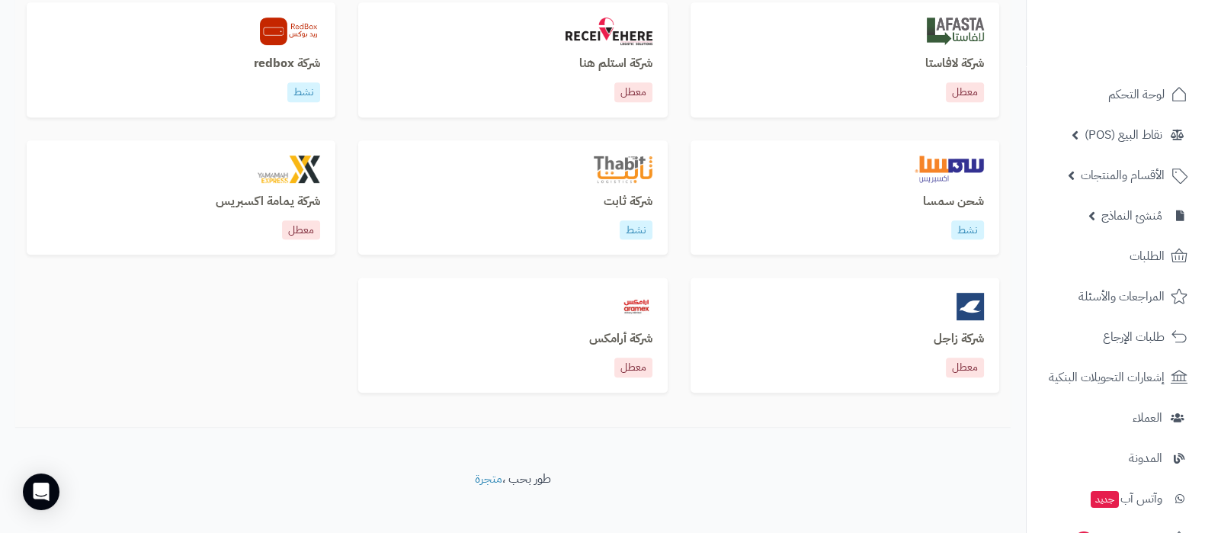
scroll to position [951, 0]
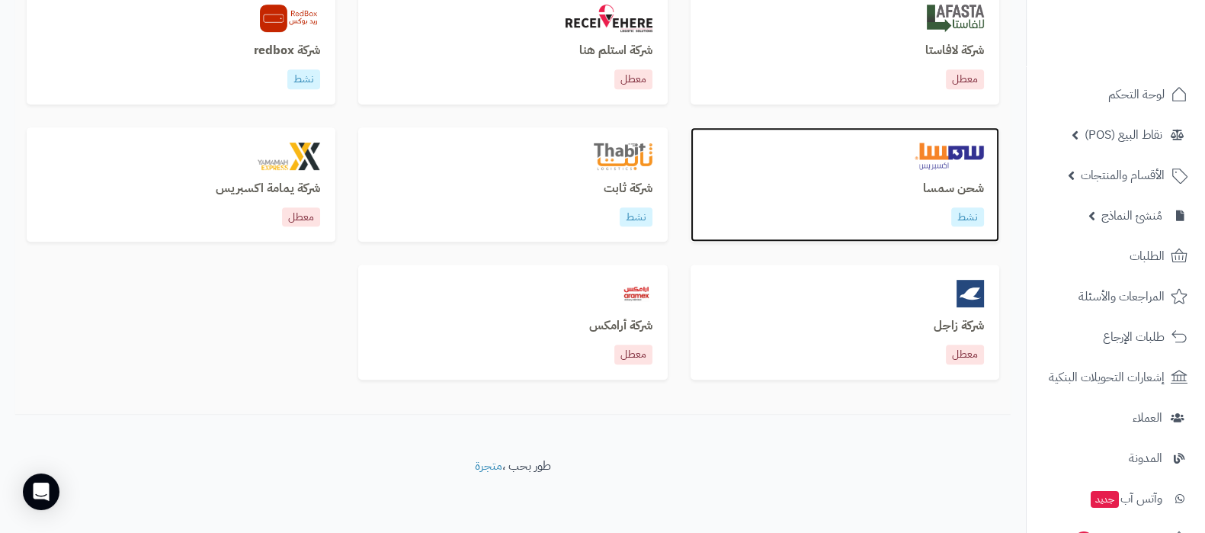
click at [945, 184] on h3 "شحن سمسا" at bounding box center [845, 189] width 278 height 14
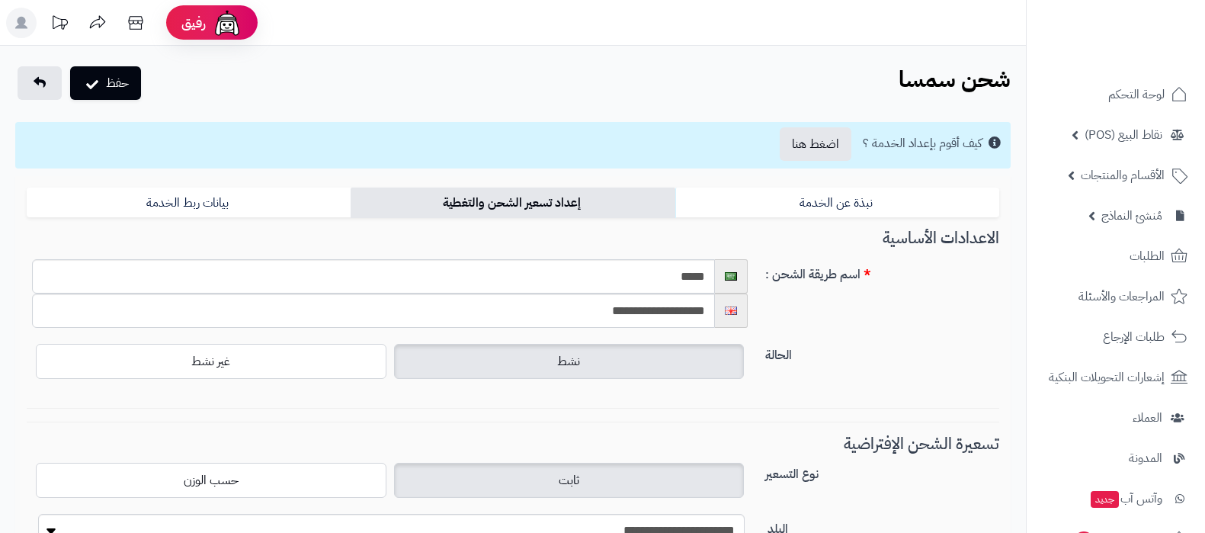
select select "****"
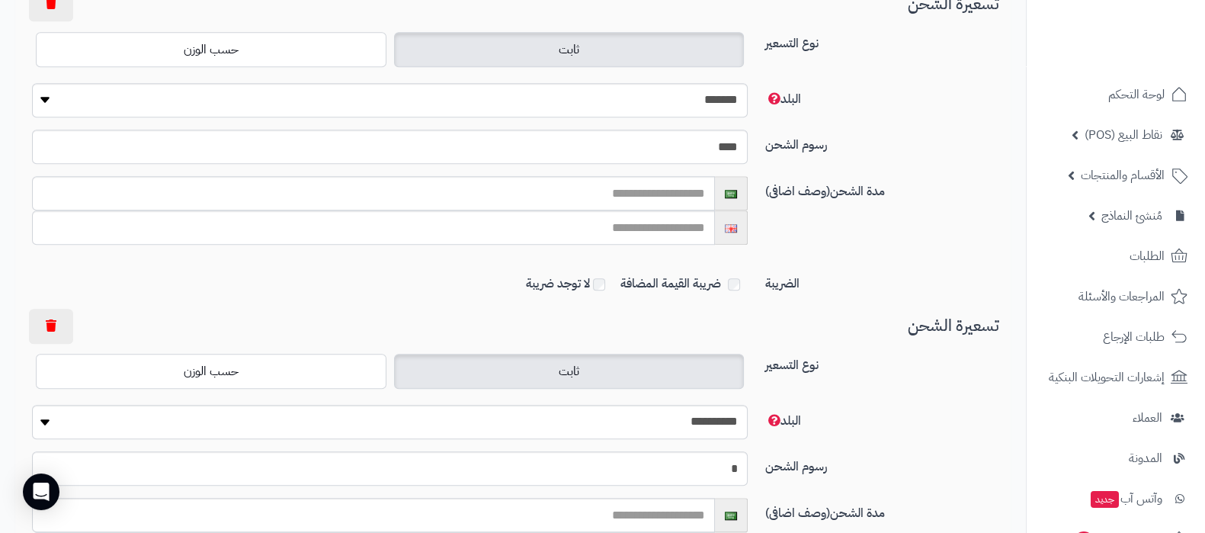
scroll to position [1800, 0]
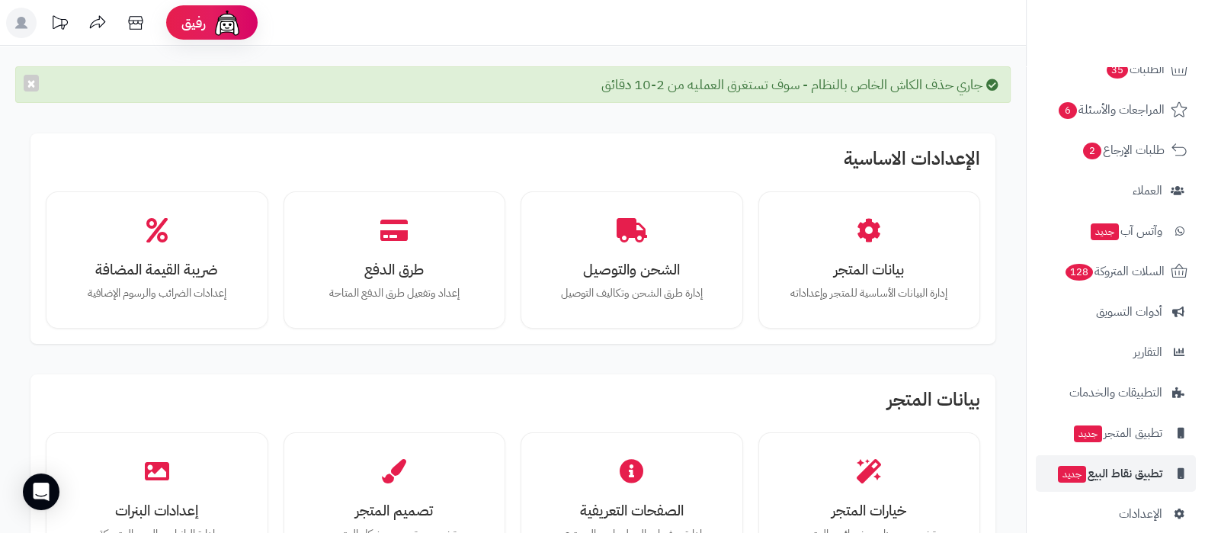
scroll to position [123, 0]
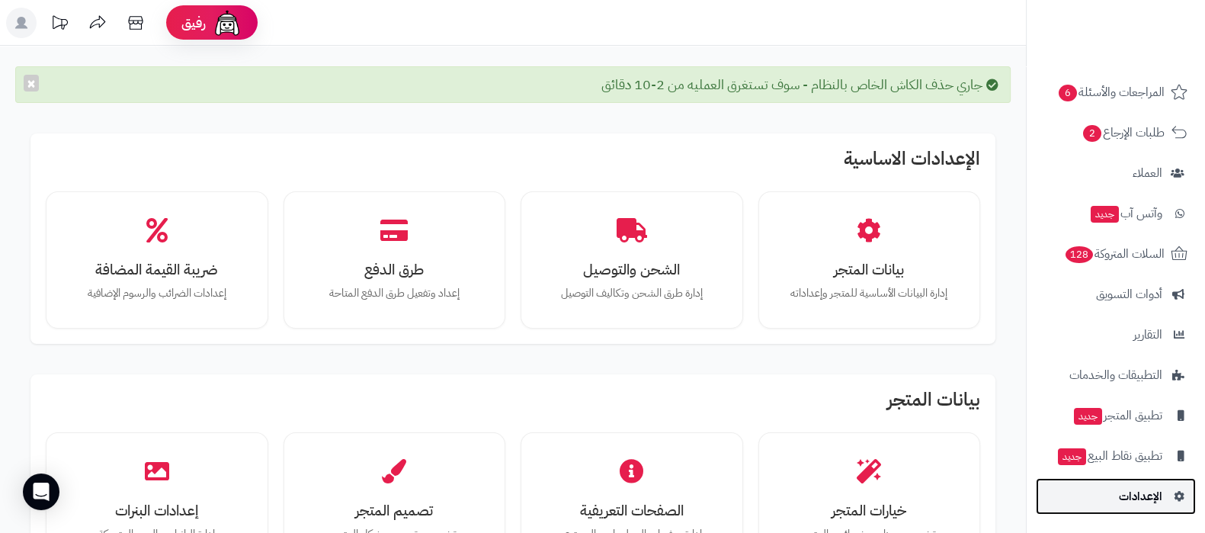
click at [1124, 492] on span "الإعدادات" at bounding box center [1140, 496] width 43 height 21
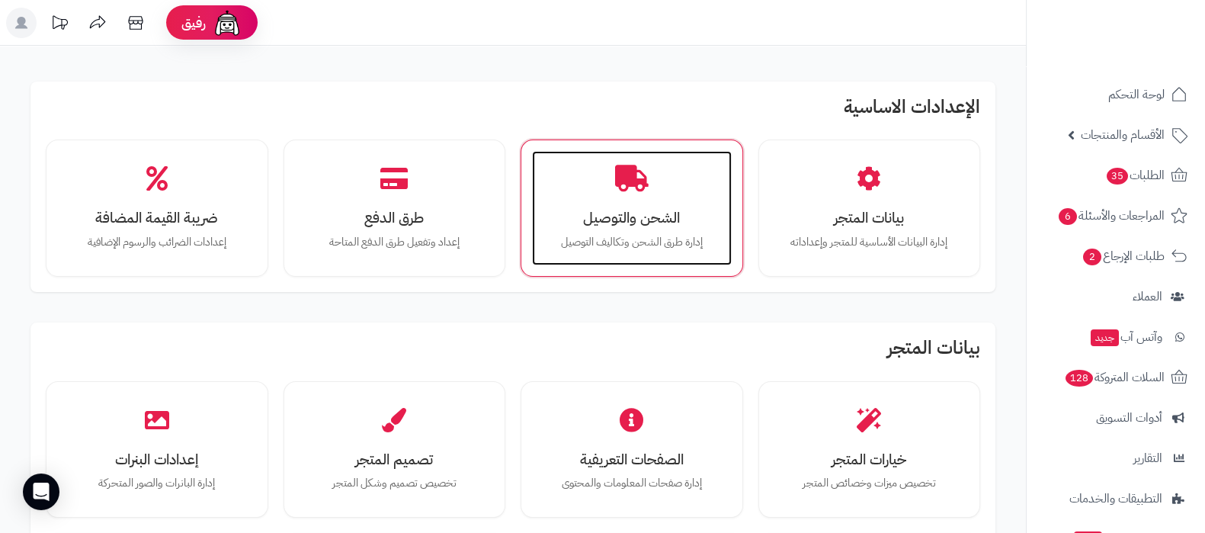
click at [633, 218] on h3 "الشحن والتوصيل" at bounding box center [631, 218] width 169 height 16
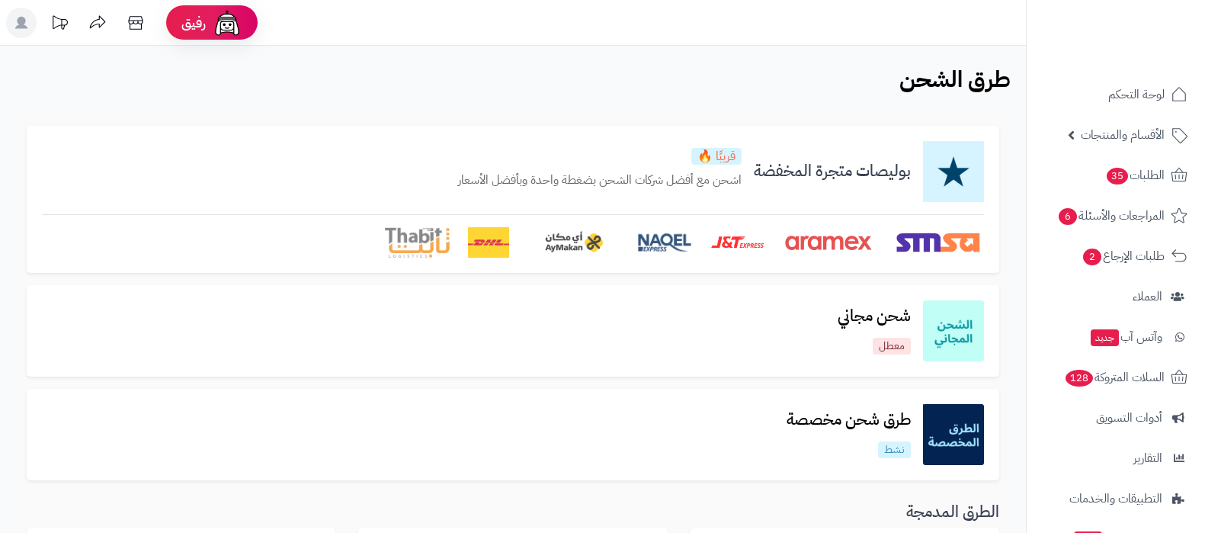
scroll to position [190, 0]
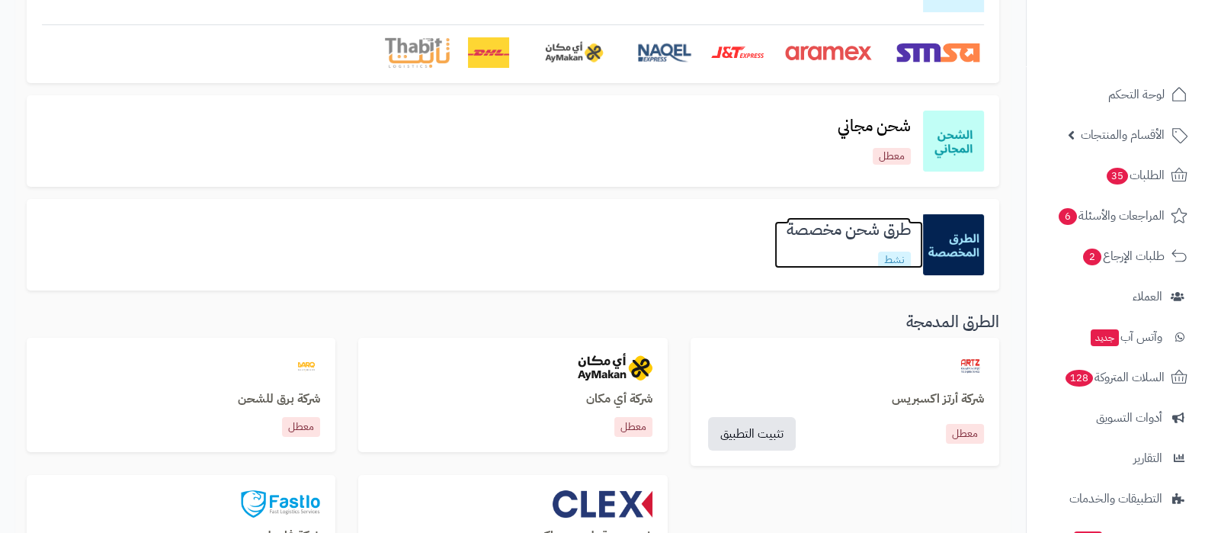
click at [855, 225] on h3 "طرق شحن مخصصة" at bounding box center [848, 230] width 149 height 18
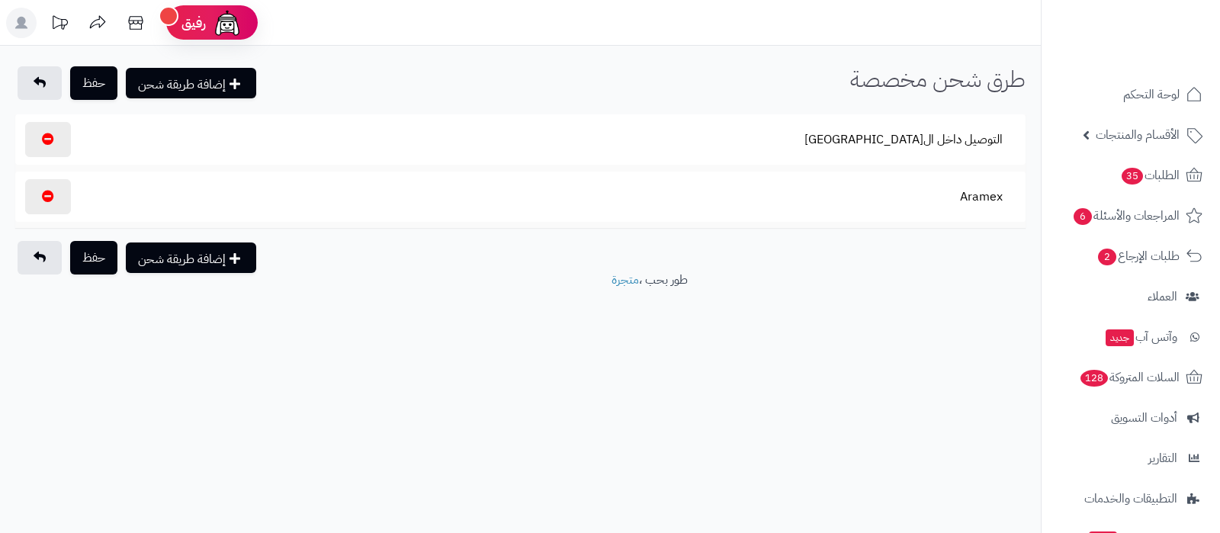
select select
click at [988, 196] on button "Aramex" at bounding box center [981, 196] width 69 height 35
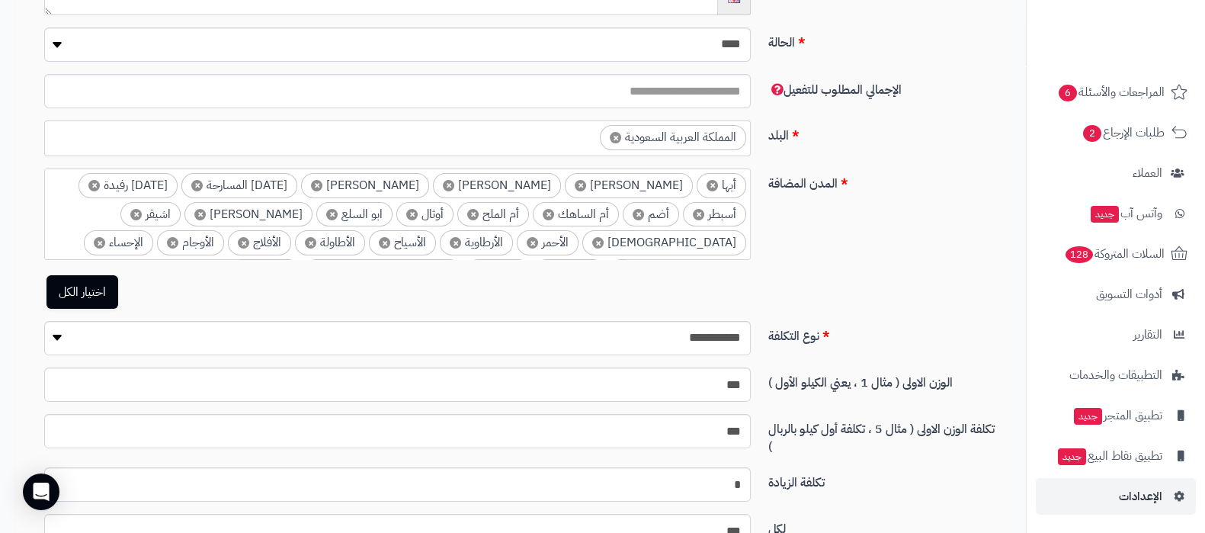
scroll to position [476, 0]
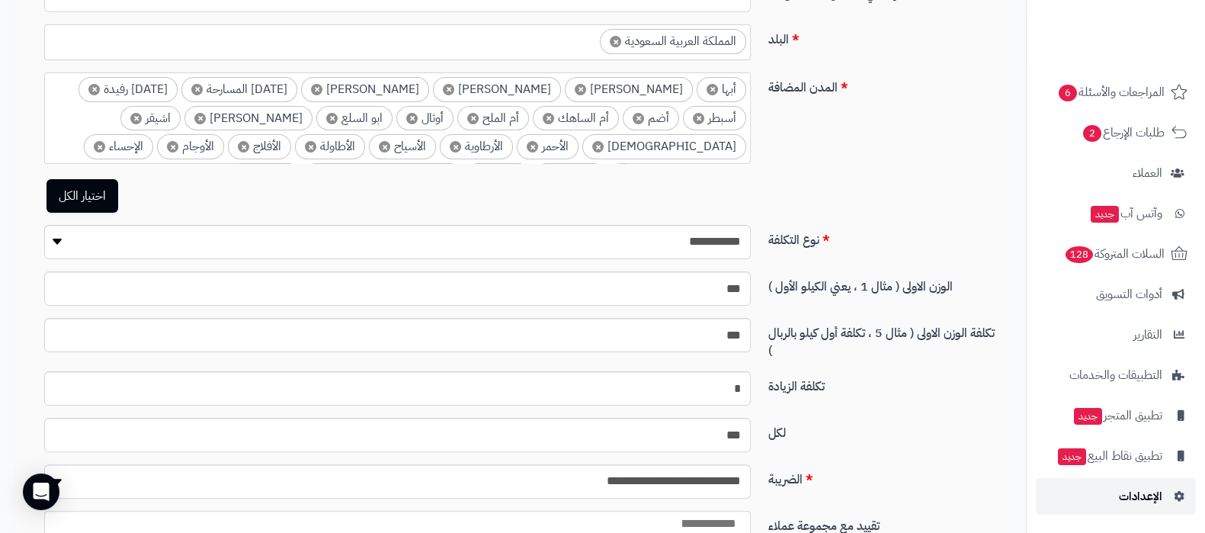
click at [1123, 500] on span "الإعدادات" at bounding box center [1140, 496] width 43 height 21
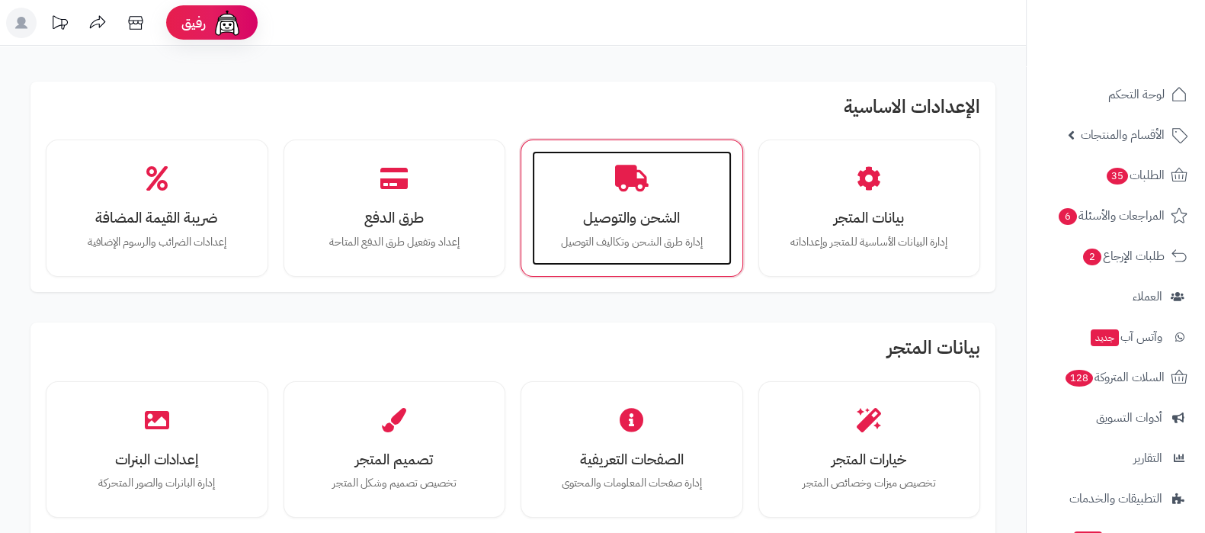
click at [633, 210] on h3 "الشحن والتوصيل" at bounding box center [631, 218] width 169 height 16
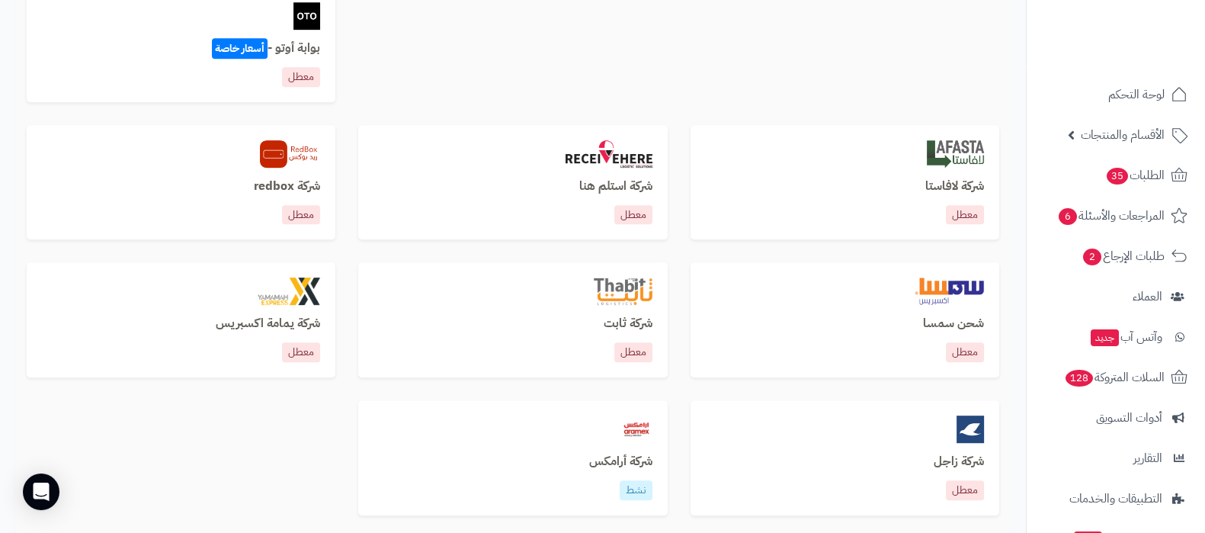
scroll to position [1048, 0]
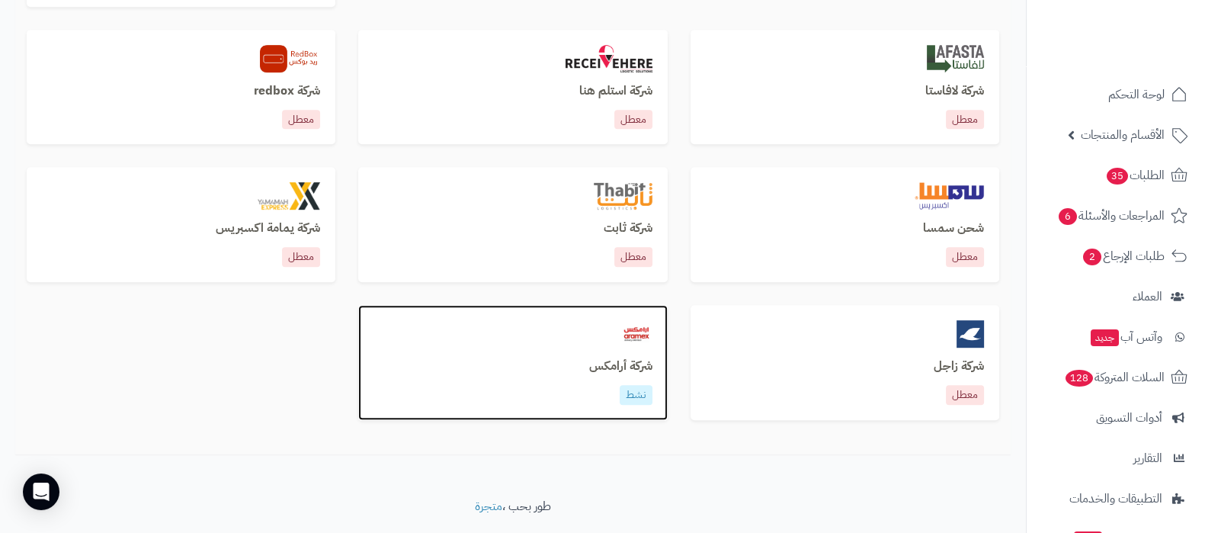
click at [614, 361] on h3 "شركة أرامكس" at bounding box center [512, 367] width 278 height 14
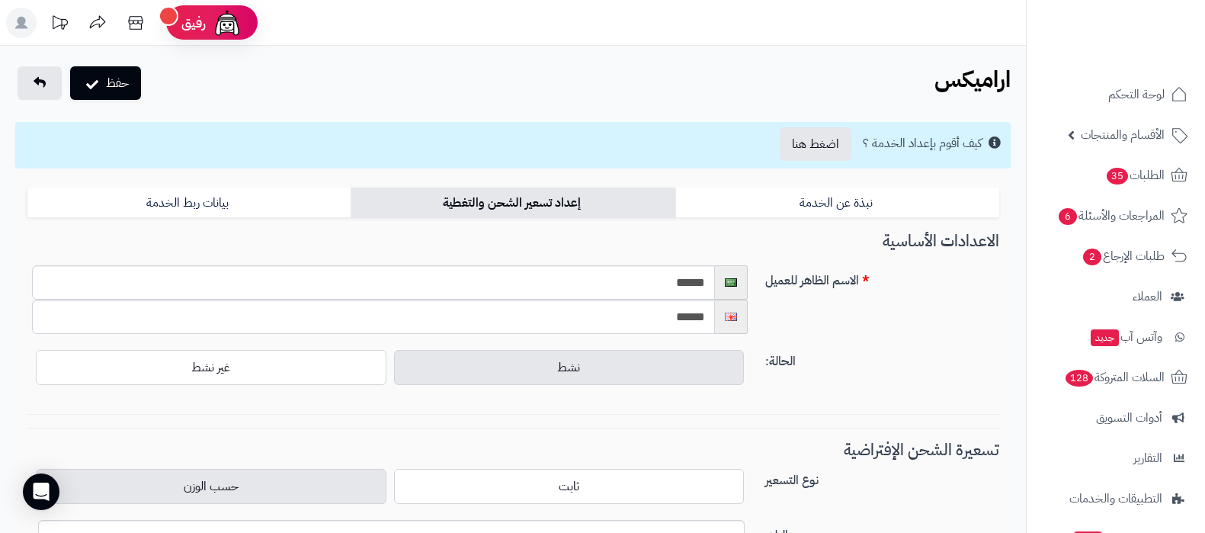
select select
select select "****"
click at [136, 20] on icon at bounding box center [135, 23] width 30 height 30
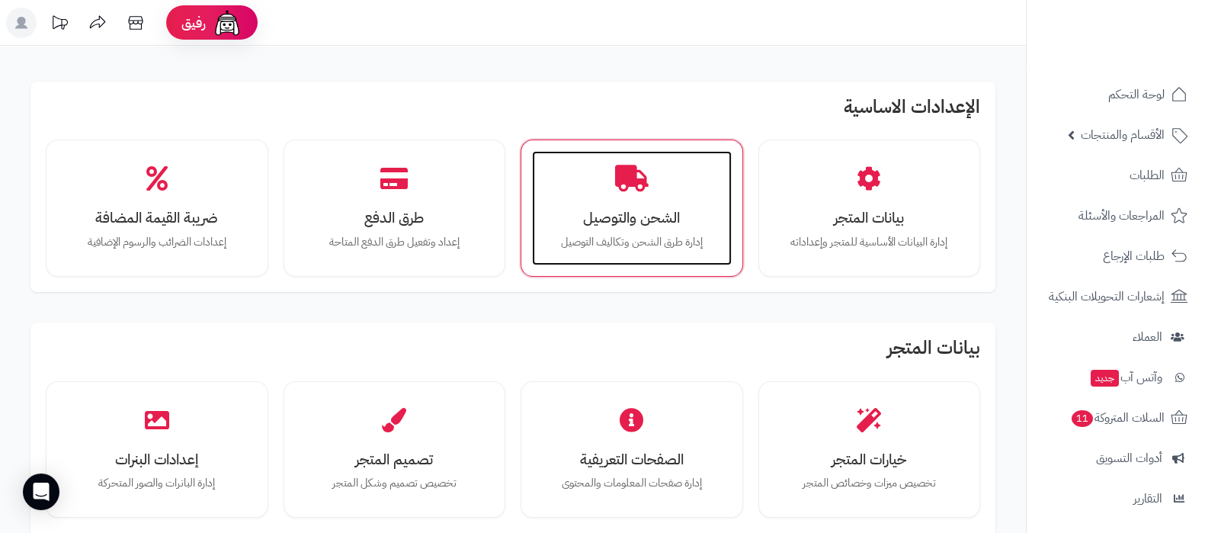
click at [555, 218] on h3 "الشحن والتوصيل" at bounding box center [631, 218] width 169 height 16
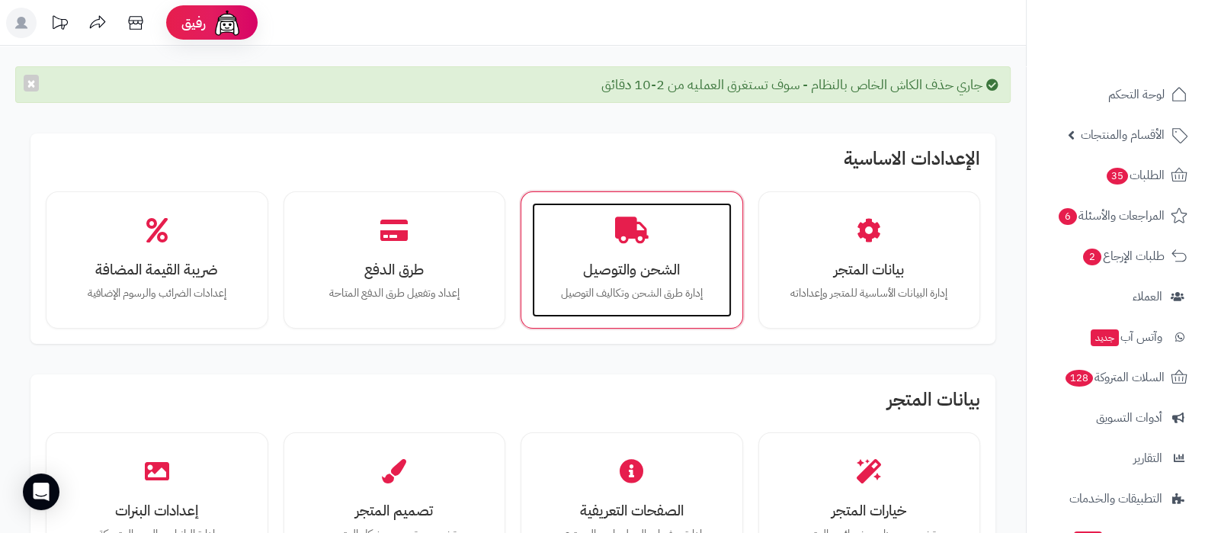
click at [596, 261] on h3 "الشحن والتوصيل" at bounding box center [631, 269] width 169 height 16
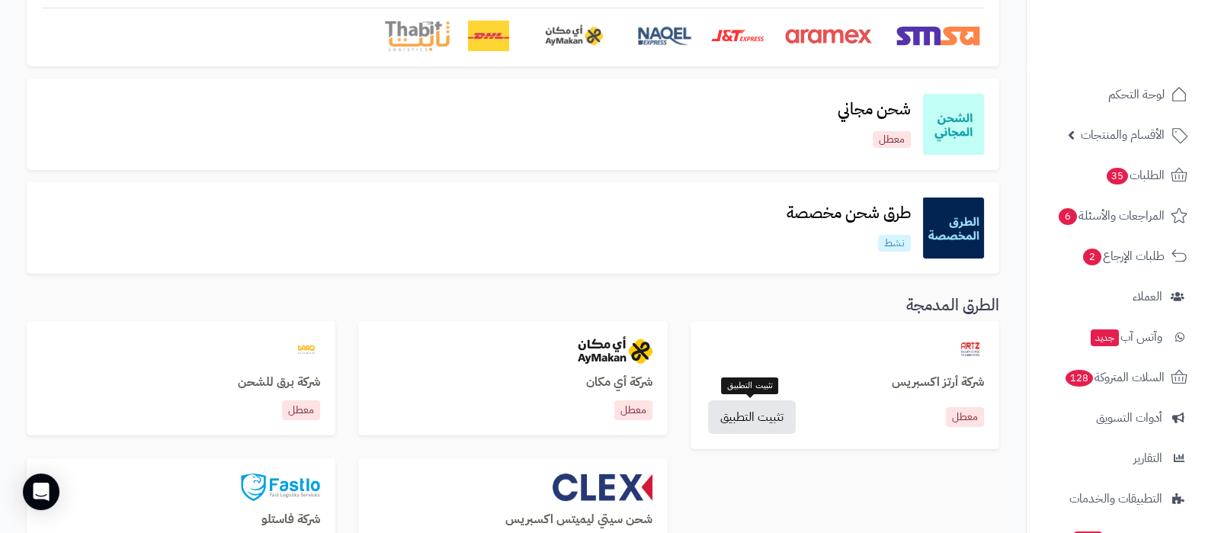
scroll to position [286, 0]
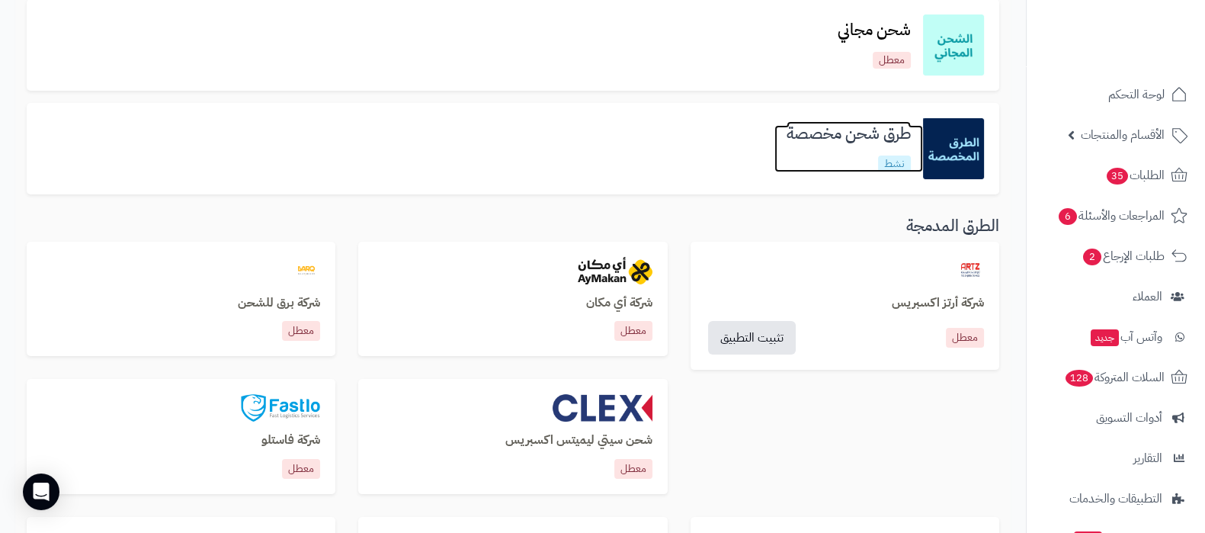
click at [835, 127] on h3 "طرق شحن مخصصة" at bounding box center [848, 134] width 149 height 18
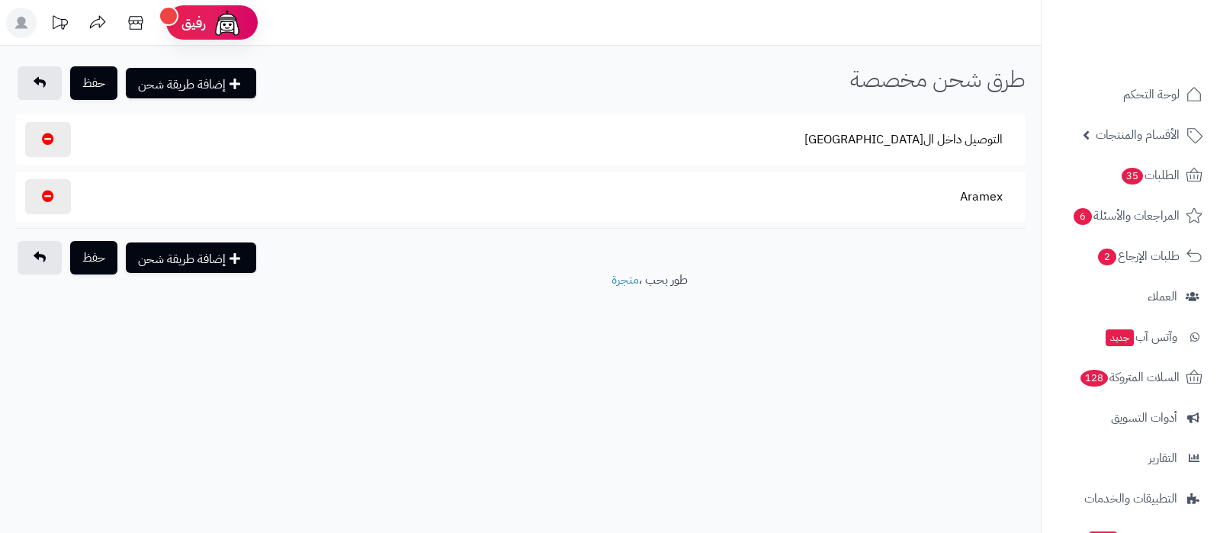
select select
click at [980, 196] on button "Aramex" at bounding box center [981, 195] width 69 height 35
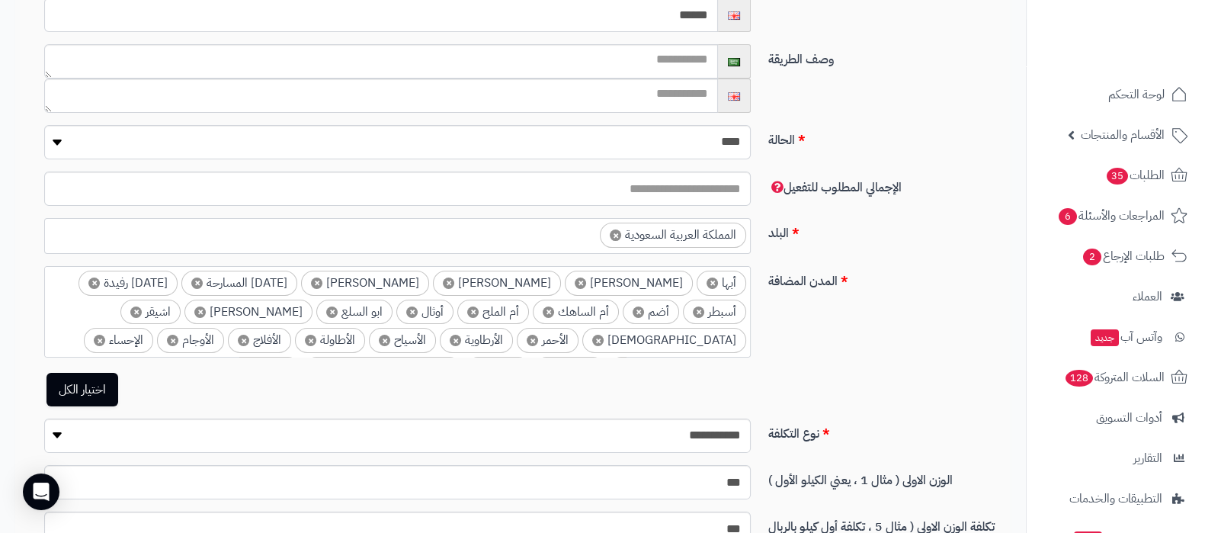
scroll to position [286, 0]
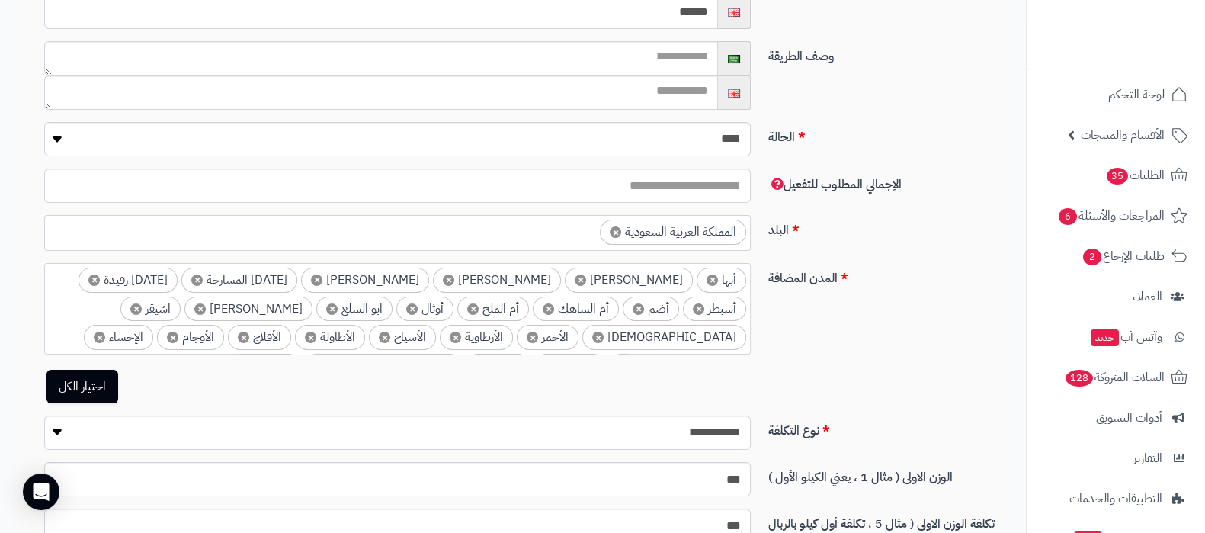
click at [724, 156] on div "الحالة **** ****" at bounding box center [518, 145] width 995 height 46
click at [727, 149] on select "**** ****" at bounding box center [397, 139] width 707 height 34
select select "*"
click at [44, 122] on select "**** ****" at bounding box center [397, 139] width 707 height 34
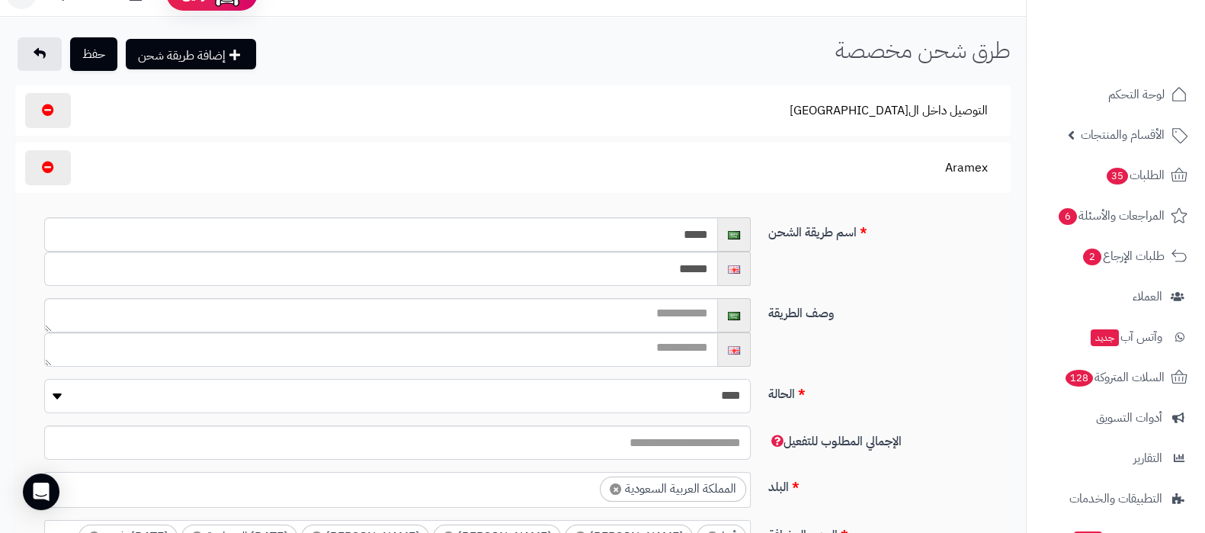
scroll to position [0, 0]
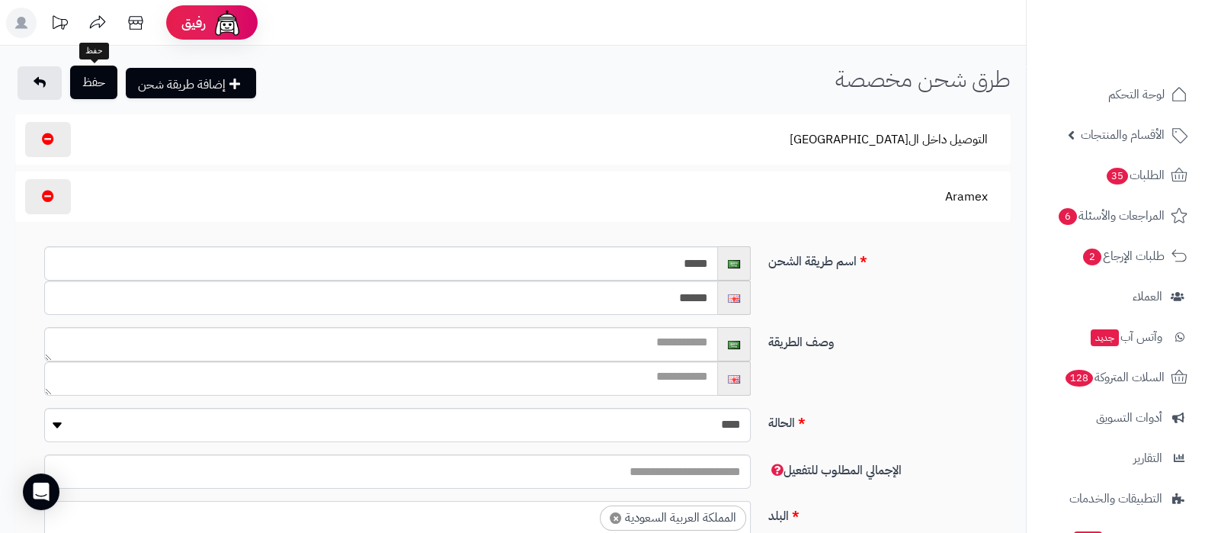
click at [102, 89] on button "حفظ" at bounding box center [93, 83] width 47 height 34
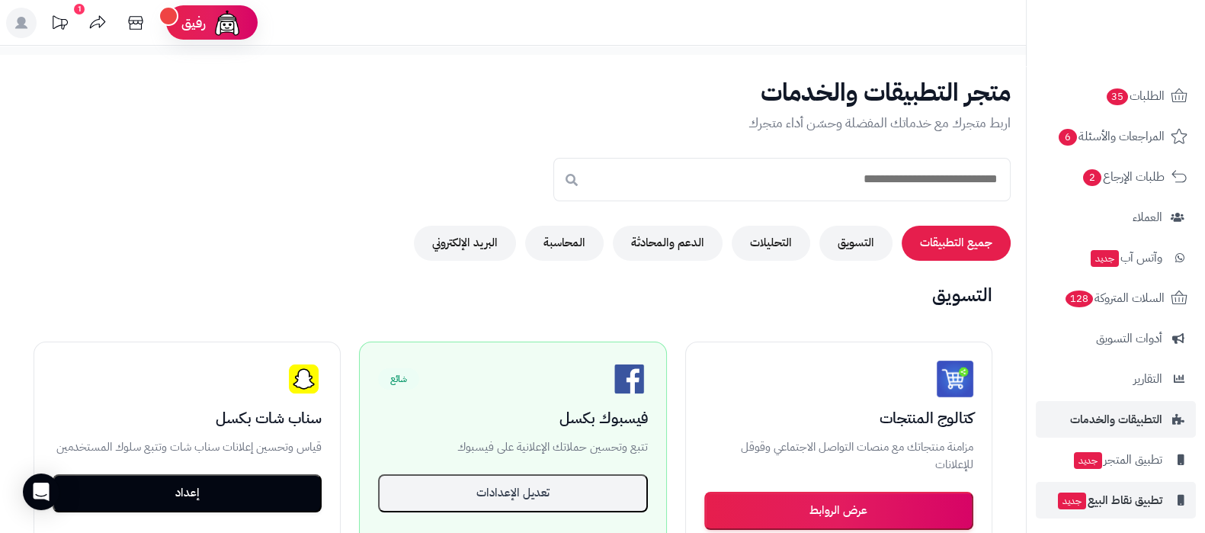
scroll to position [123, 0]
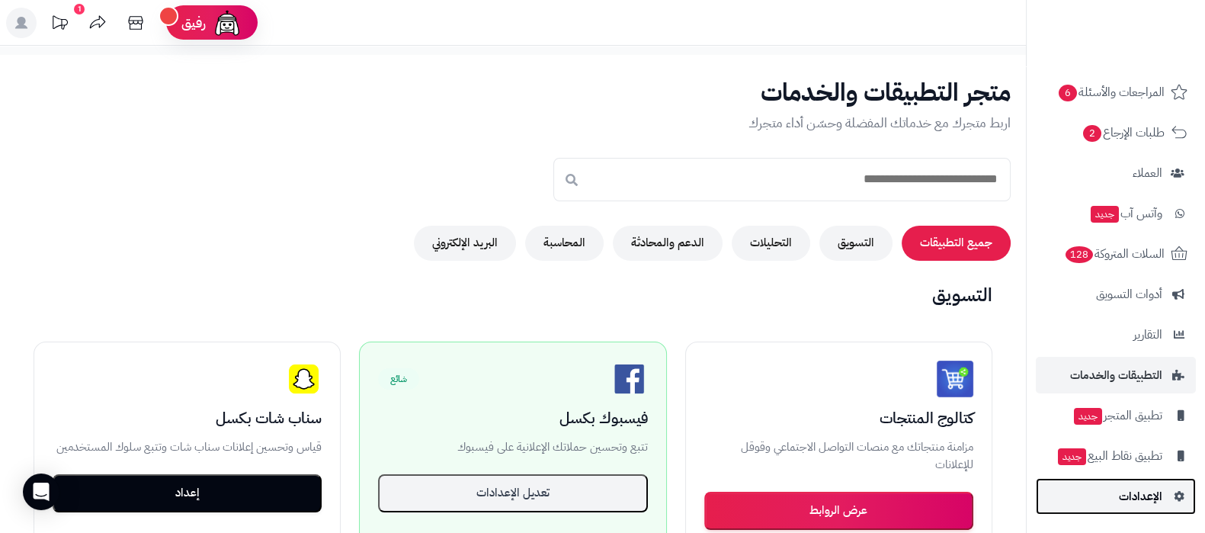
click at [1127, 491] on span "الإعدادات" at bounding box center [1140, 496] width 43 height 21
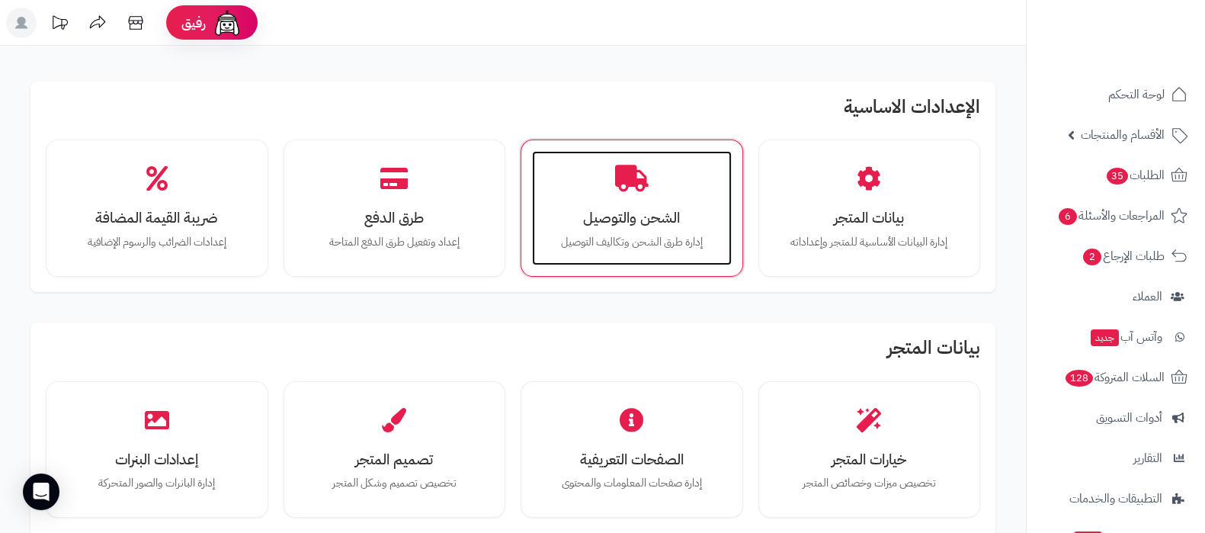
click at [636, 221] on h3 "الشحن والتوصيل" at bounding box center [631, 218] width 169 height 16
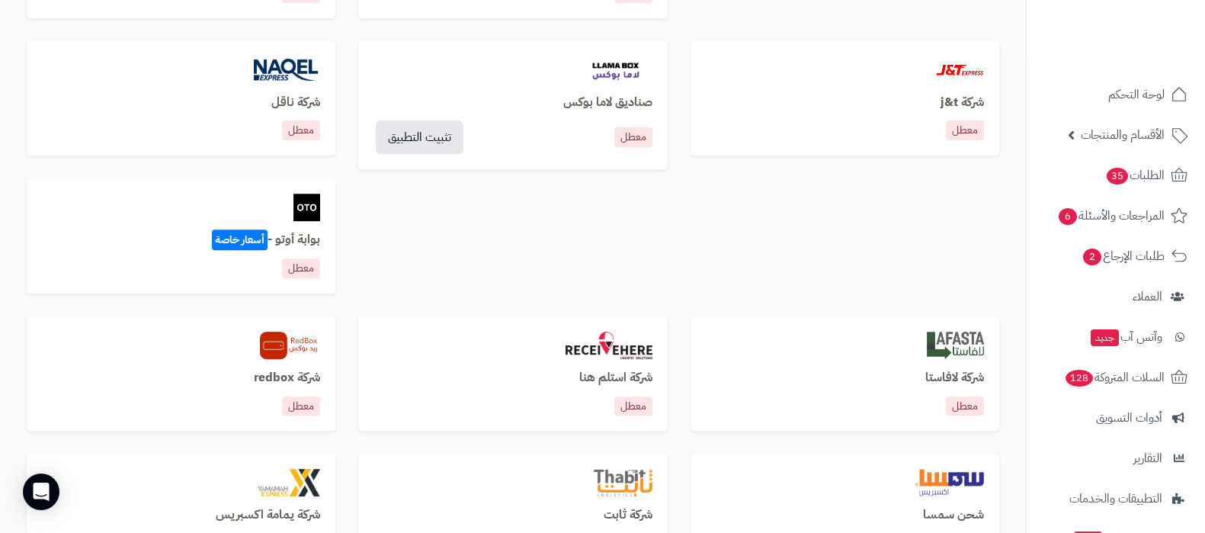
scroll to position [1048, 0]
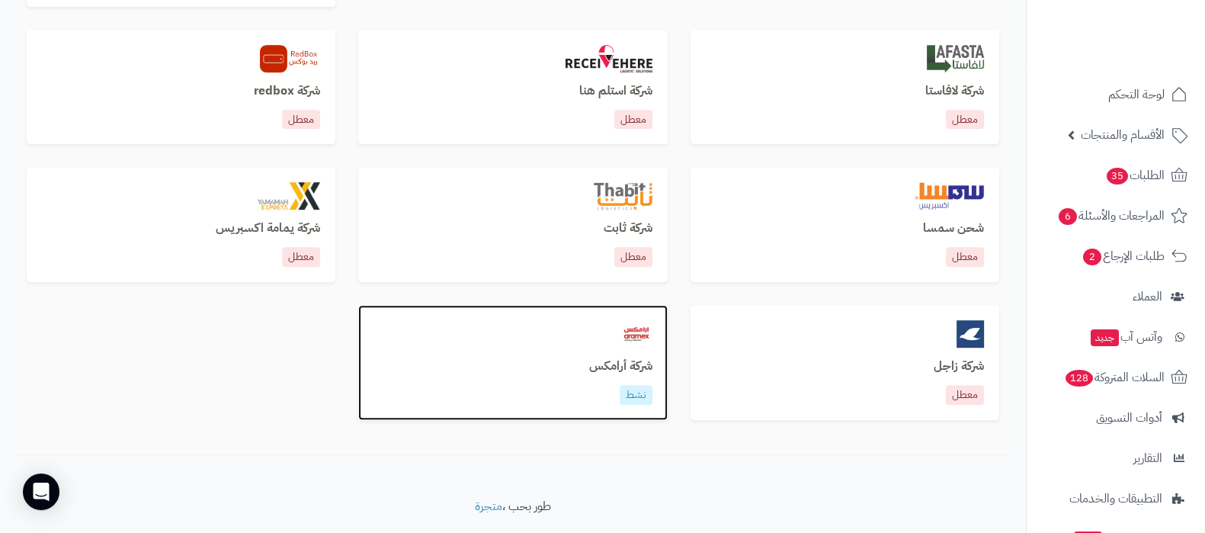
click at [632, 360] on h3 "شركة أرامكس" at bounding box center [512, 367] width 278 height 14
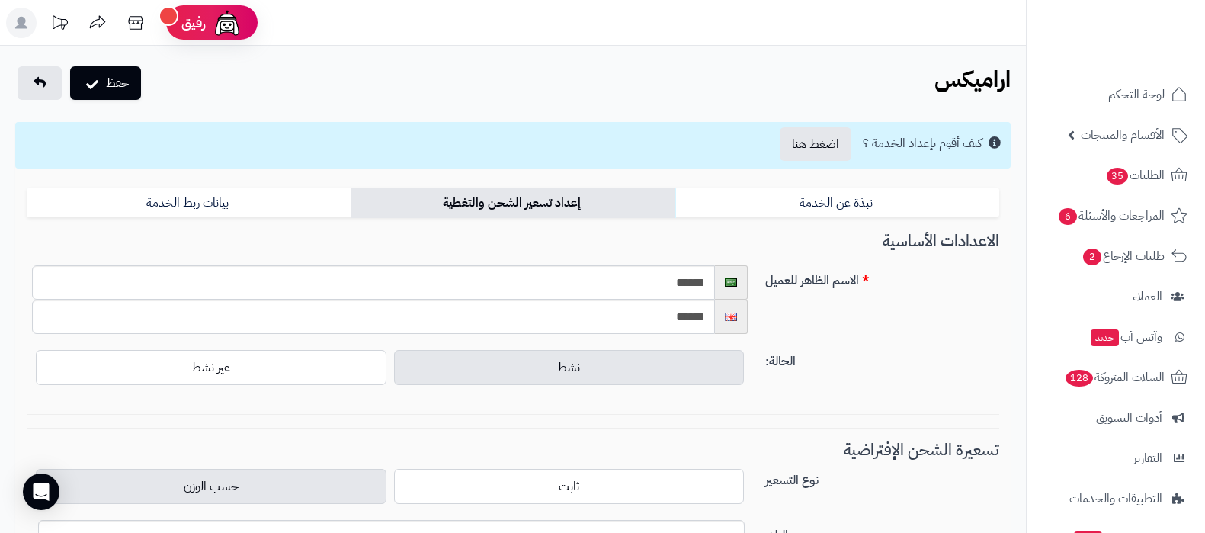
select select
select select "****"
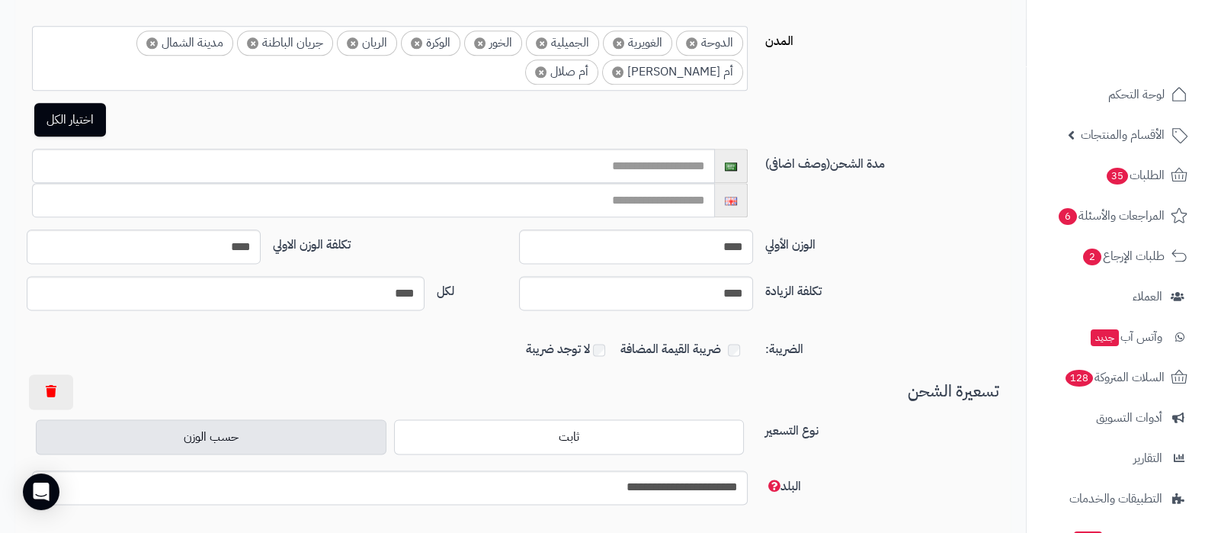
scroll to position [2667, 0]
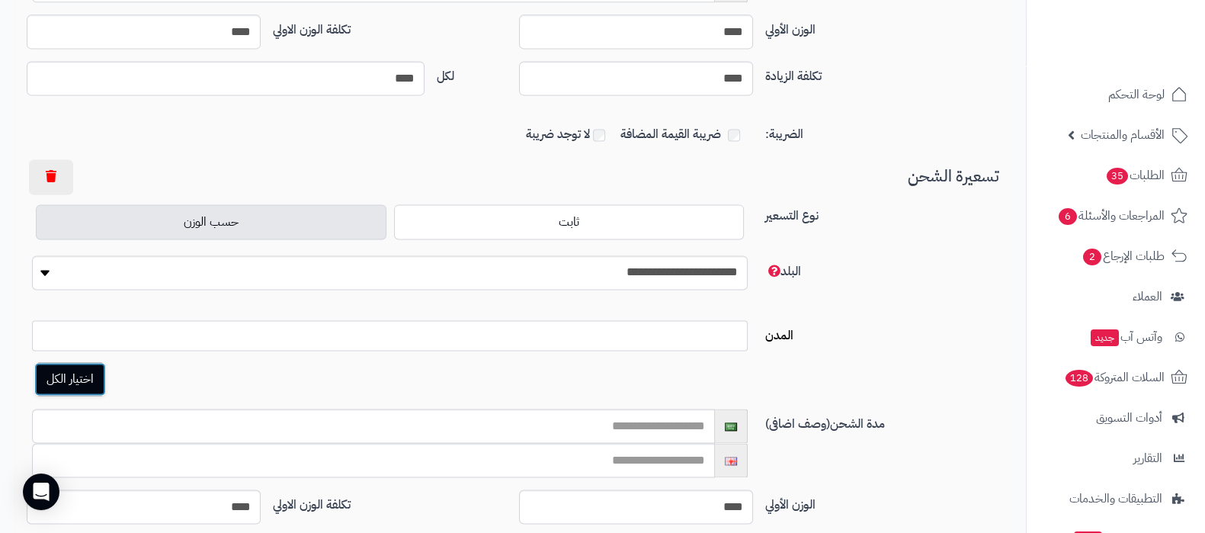
click at [88, 367] on button "اختيار الكل" at bounding box center [70, 379] width 72 height 34
select select "***"
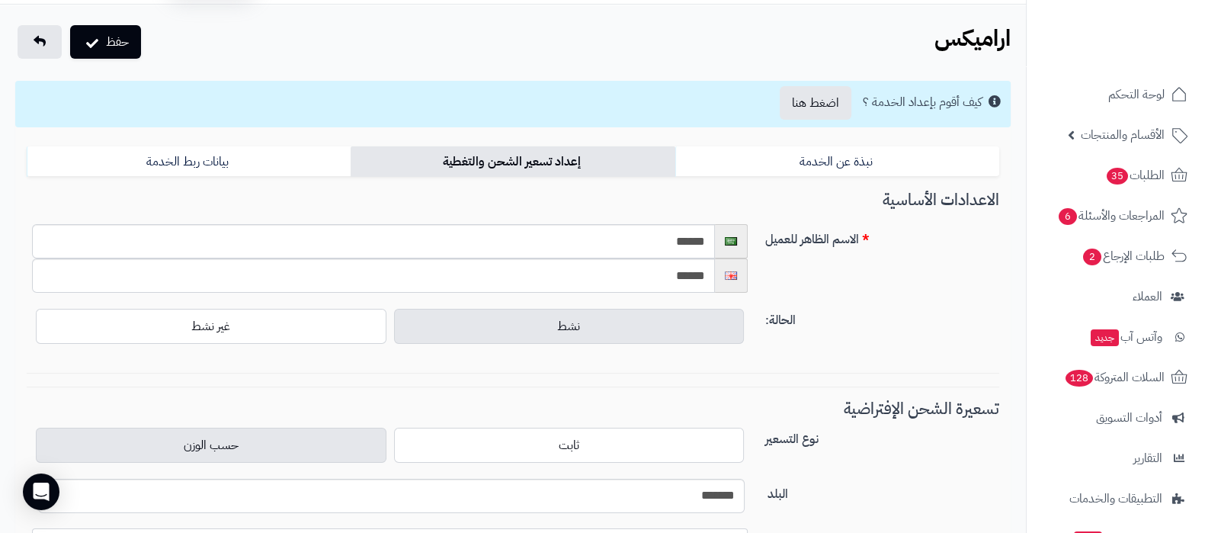
scroll to position [0, 0]
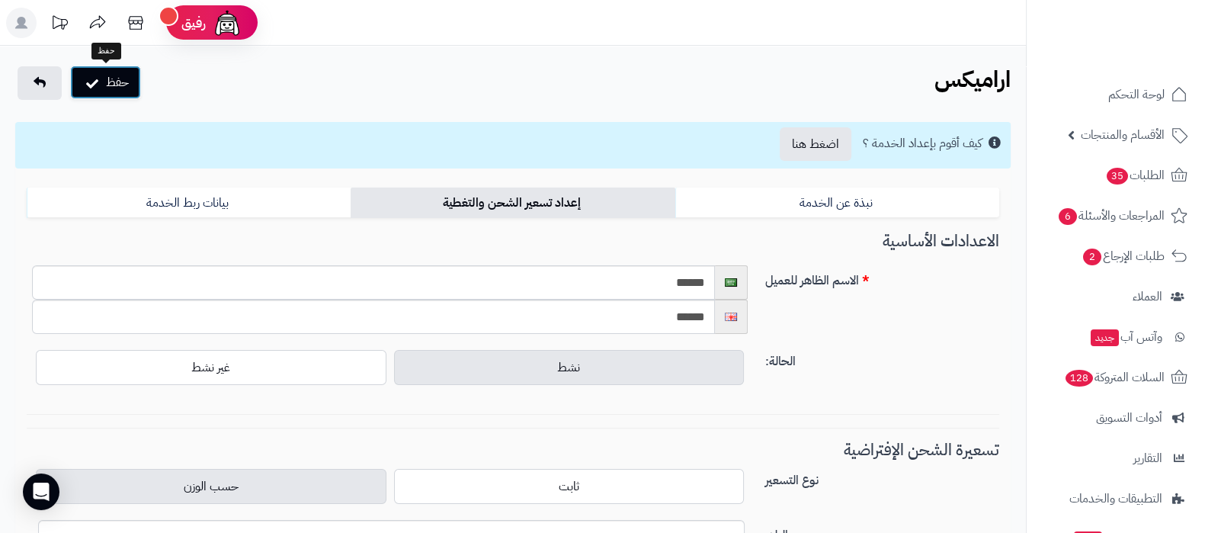
click at [117, 93] on button "حفظ" at bounding box center [105, 83] width 71 height 34
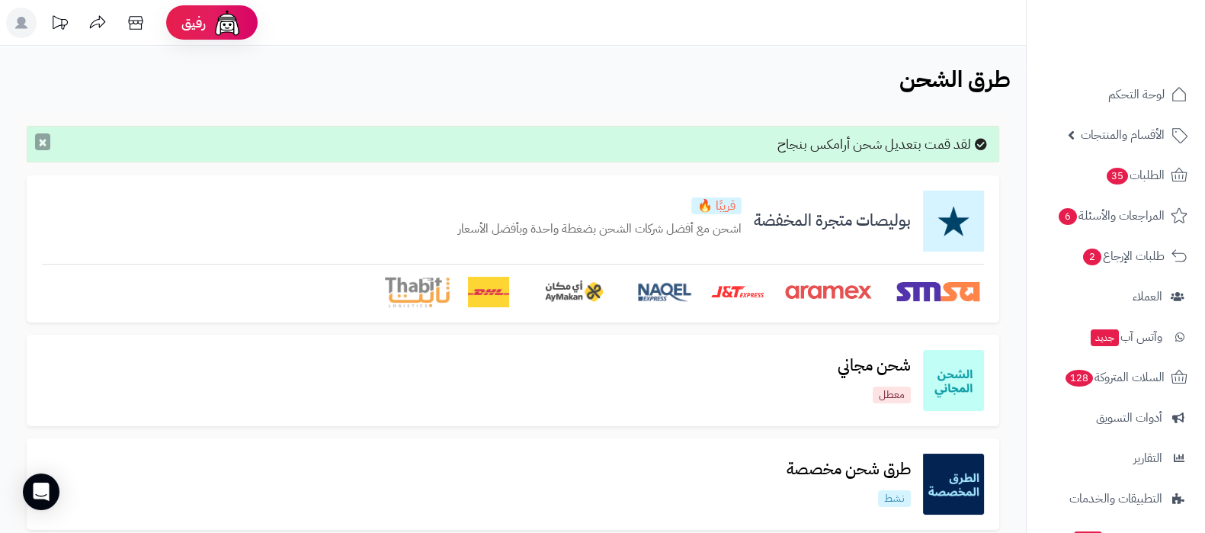
click at [37, 139] on button "×" at bounding box center [42, 141] width 15 height 17
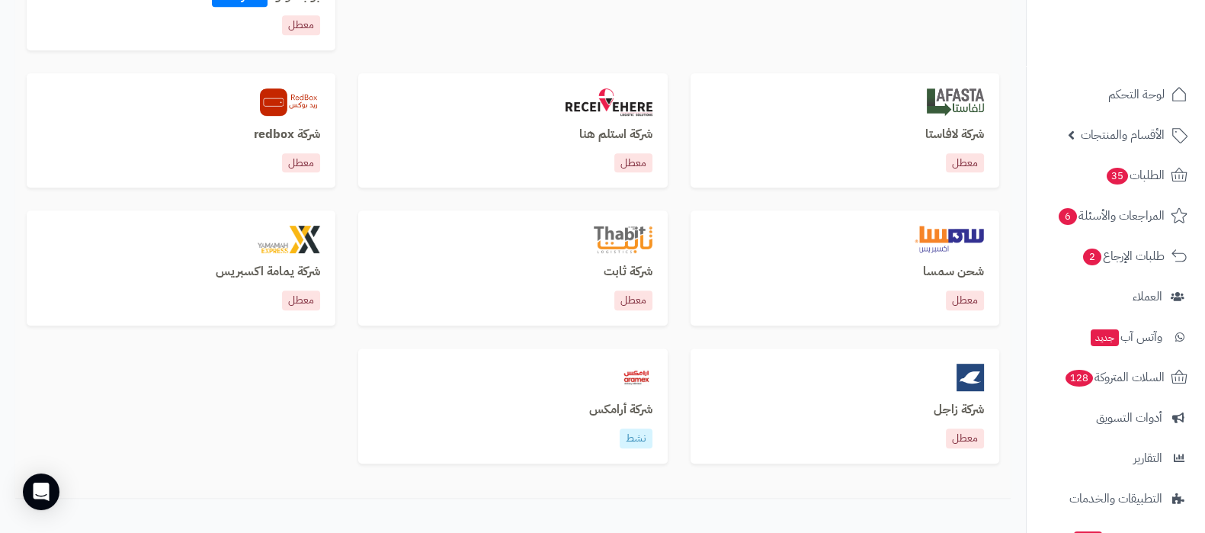
scroll to position [1088, 0]
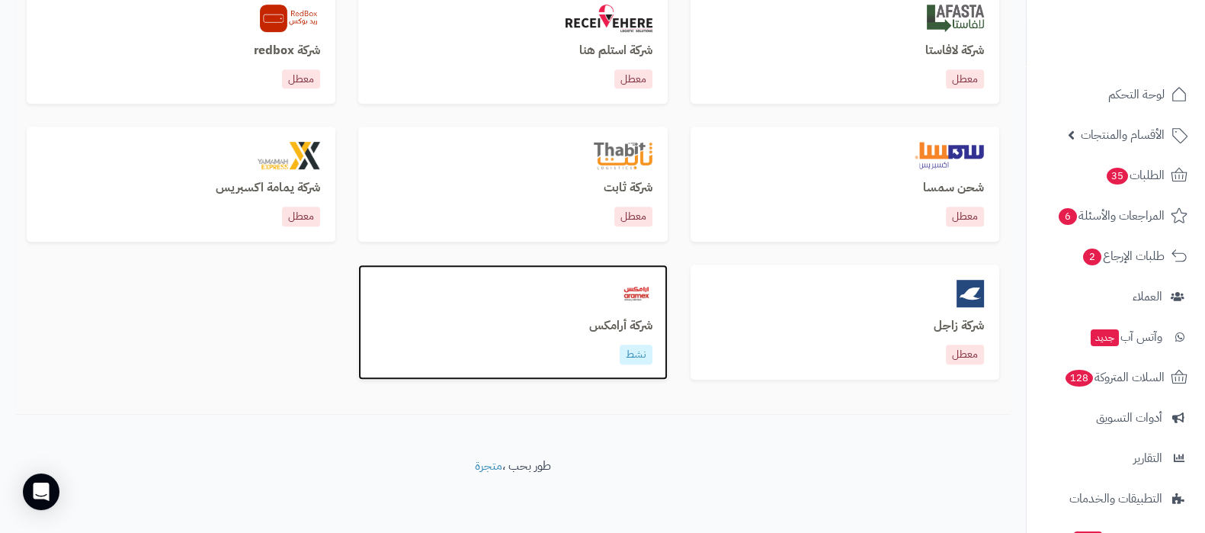
click at [629, 308] on div "شركة أرامكس نشط" at bounding box center [512, 321] width 309 height 115
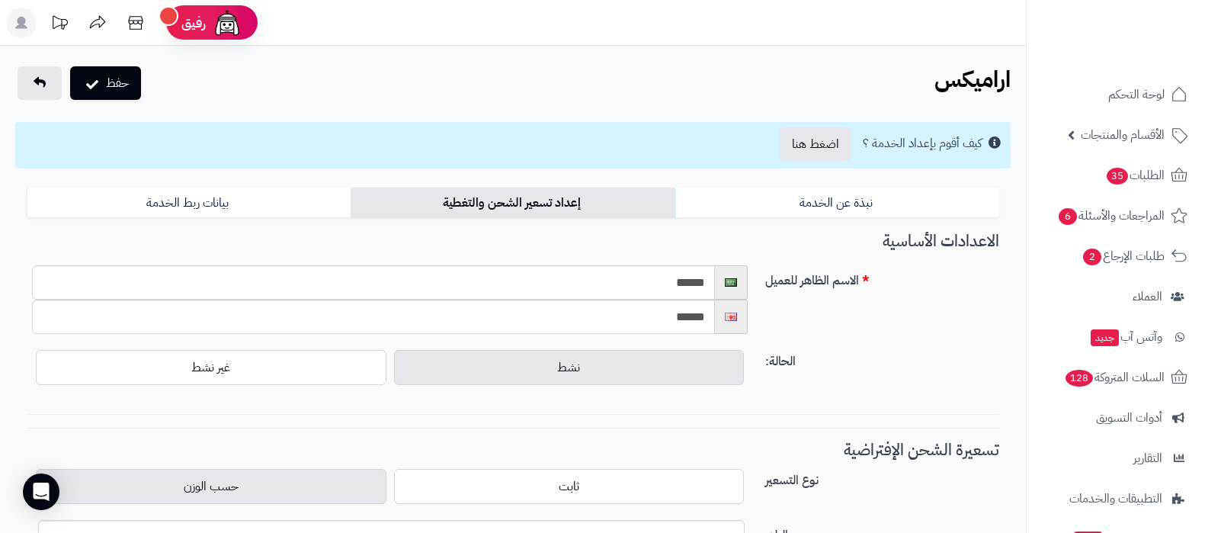
select select "****"
